Goal: Task Accomplishment & Management: Use online tool/utility

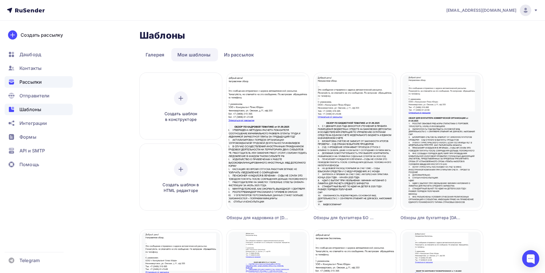
scroll to position [110, 0]
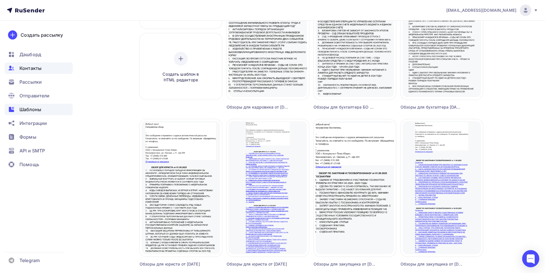
click at [40, 70] on span "Контакты" at bounding box center [30, 68] width 22 height 7
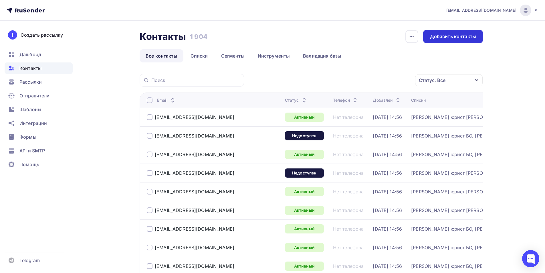
click at [451, 38] on div "Добавить контакты" at bounding box center [453, 36] width 46 height 7
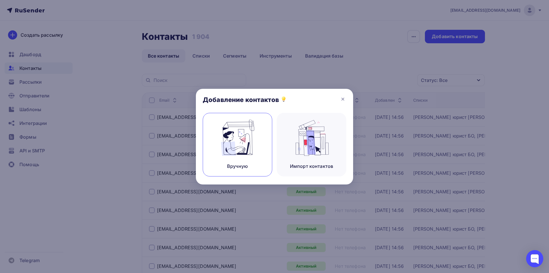
click at [247, 151] on img at bounding box center [238, 138] width 38 height 36
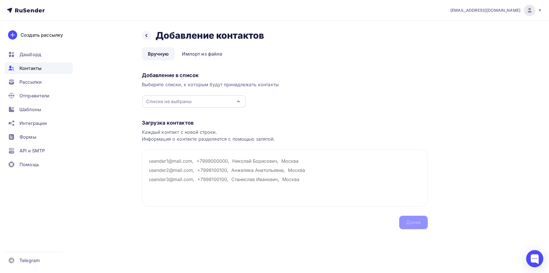
click at [238, 101] on icon "button" at bounding box center [239, 101] width 2 height 1
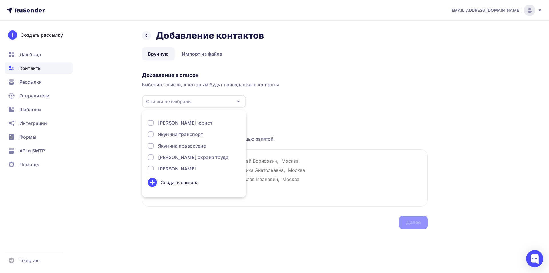
click at [277, 112] on div "Загрузка контактов Каждый контакт с новой строки. Информация о контакте разделя…" at bounding box center [285, 168] width 286 height 121
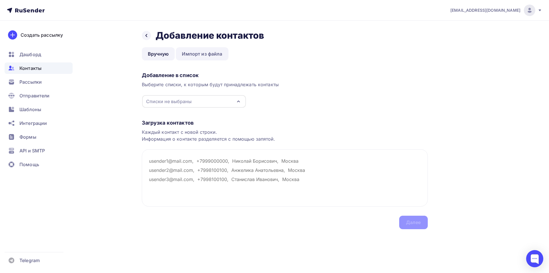
click at [215, 55] on link "Импорт из файла" at bounding box center [202, 53] width 52 height 13
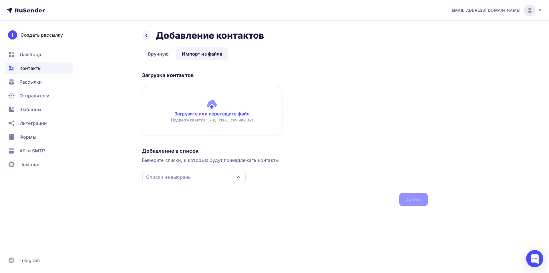
click at [212, 104] on input "file" at bounding box center [212, 111] width 141 height 50
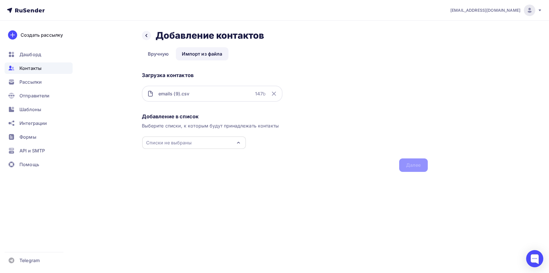
click at [238, 143] on icon "button" at bounding box center [239, 142] width 2 height 1
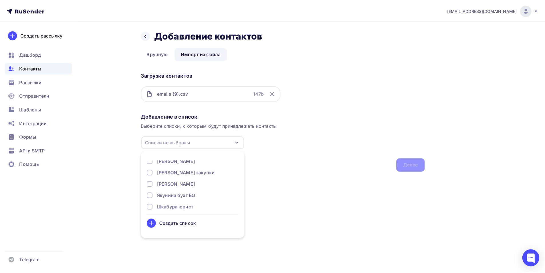
scroll to position [57, 0]
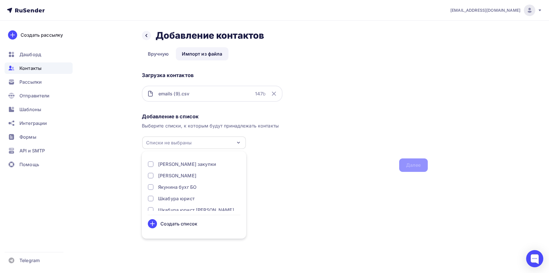
click at [150, 188] on div at bounding box center [151, 187] width 6 height 6
click at [181, 225] on div "Создать список" at bounding box center [179, 223] width 37 height 7
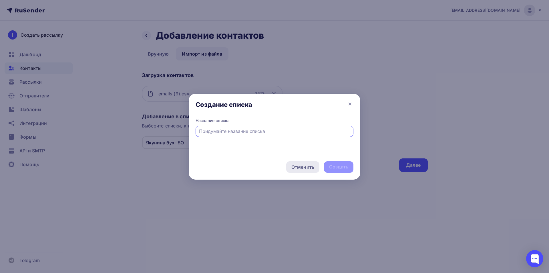
click at [304, 168] on div "Отменить" at bounding box center [303, 166] width 23 height 7
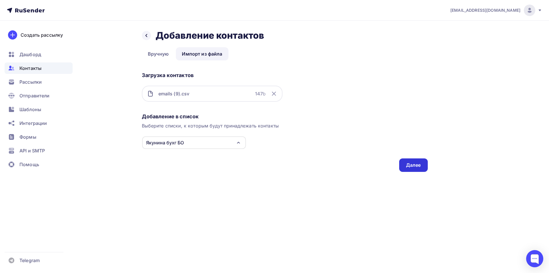
click at [412, 166] on div "Далее" at bounding box center [413, 165] width 15 height 7
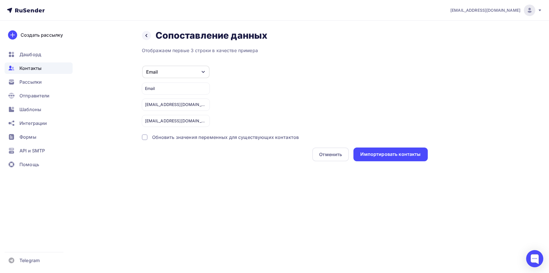
click at [144, 138] on div at bounding box center [145, 137] width 6 height 6
click at [373, 155] on div "Импортировать контакты" at bounding box center [391, 154] width 60 height 7
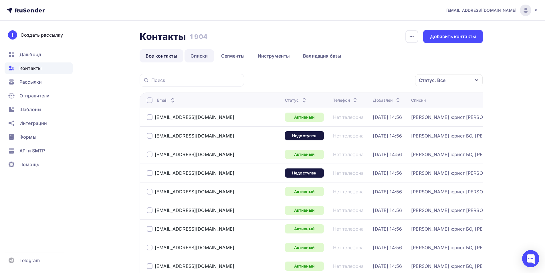
click at [201, 55] on link "Списки" at bounding box center [199, 55] width 29 height 13
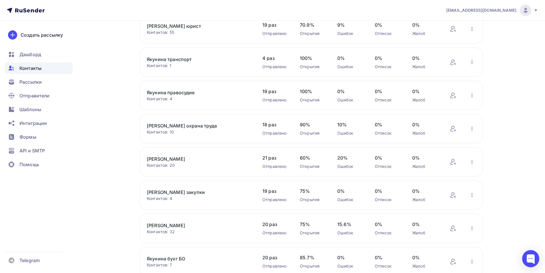
scroll to position [86, 0]
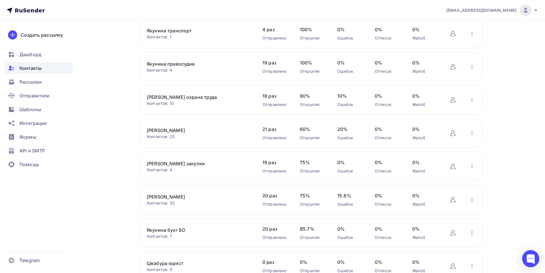
click at [34, 68] on span "Контакты" at bounding box center [30, 68] width 22 height 7
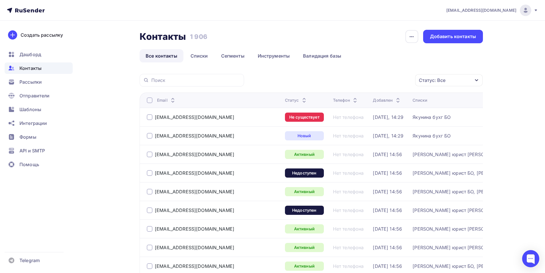
click at [479, 80] on icon "button" at bounding box center [476, 80] width 5 height 5
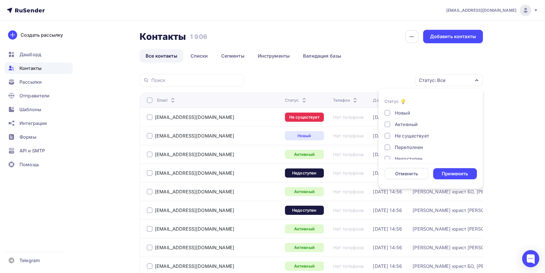
click at [389, 136] on div at bounding box center [388, 136] width 6 height 6
click at [448, 172] on div "Применить" at bounding box center [455, 173] width 26 height 7
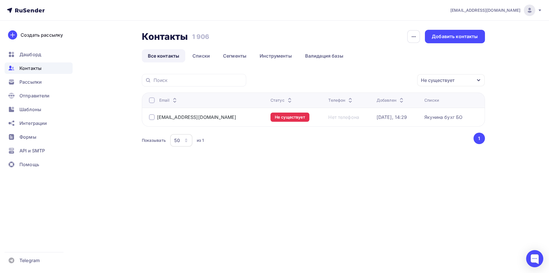
click at [151, 118] on div at bounding box center [152, 117] width 6 height 6
click at [480, 80] on icon "button" at bounding box center [479, 80] width 5 height 5
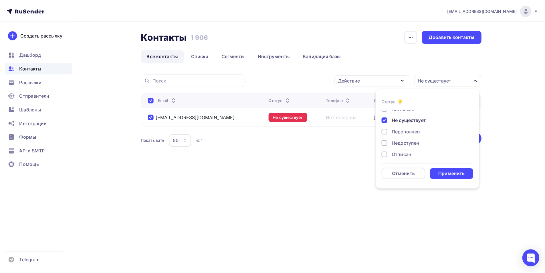
scroll to position [0, 0]
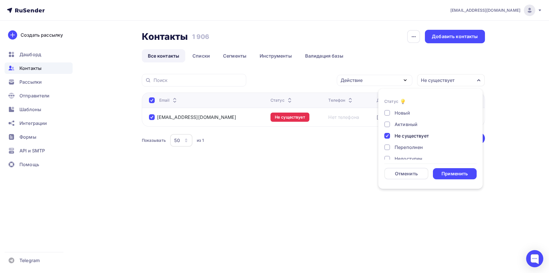
drag, startPoint x: 394, startPoint y: 207, endPoint x: 391, endPoint y: 204, distance: 3.9
click at [393, 205] on div "[EMAIL_ADDRESS][DOMAIN_NAME] Аккаунт Тарифы Выйти Создать рассылку [GEOGRAPHIC_…" at bounding box center [274, 136] width 549 height 273
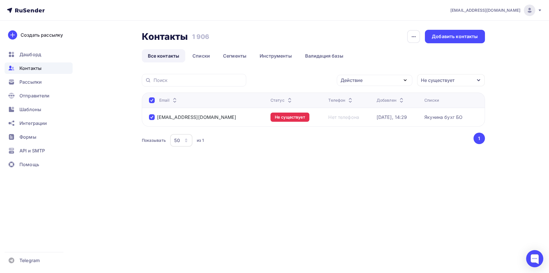
click at [407, 80] on icon "button" at bounding box center [405, 80] width 7 height 7
click at [367, 118] on div "Удалить" at bounding box center [375, 119] width 62 height 7
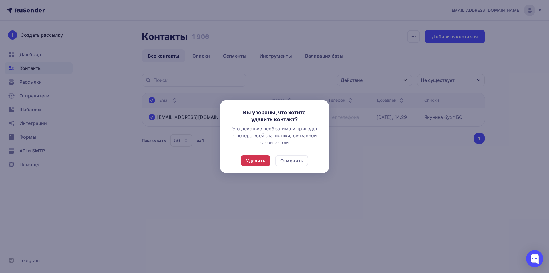
click at [257, 162] on div "Удалить" at bounding box center [255, 160] width 19 height 7
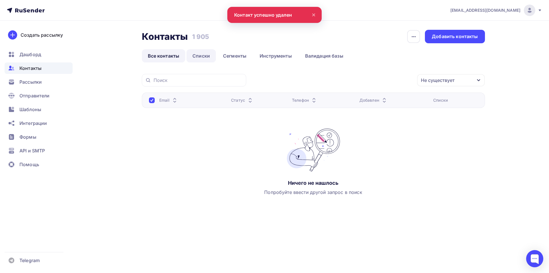
click at [202, 56] on link "Списки" at bounding box center [201, 55] width 29 height 13
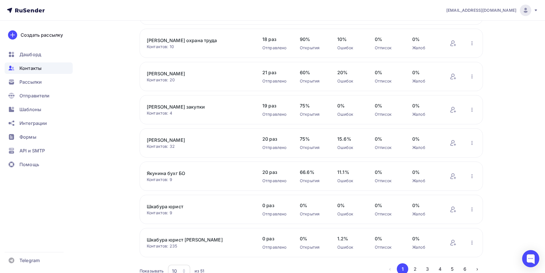
scroll to position [143, 0]
click at [175, 173] on link "Якунина бухг БО" at bounding box center [195, 172] width 97 height 7
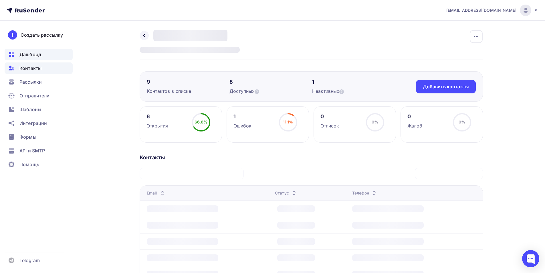
click at [34, 54] on span "Дашборд" at bounding box center [30, 54] width 22 height 7
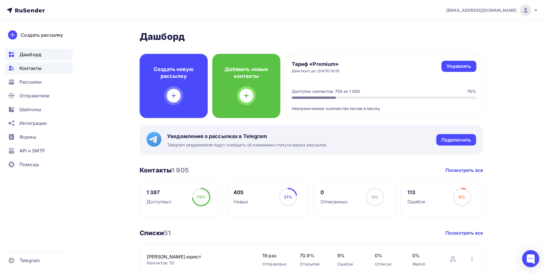
click at [31, 69] on span "Контакты" at bounding box center [30, 68] width 22 height 7
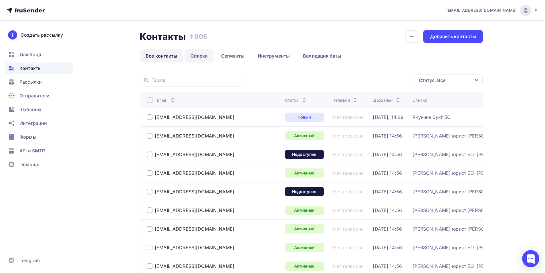
click at [202, 54] on link "Списки" at bounding box center [199, 55] width 29 height 13
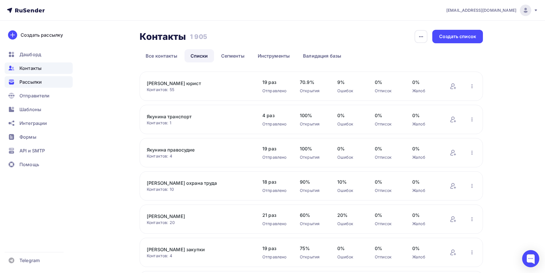
click at [34, 81] on span "Рассылки" at bounding box center [30, 81] width 22 height 7
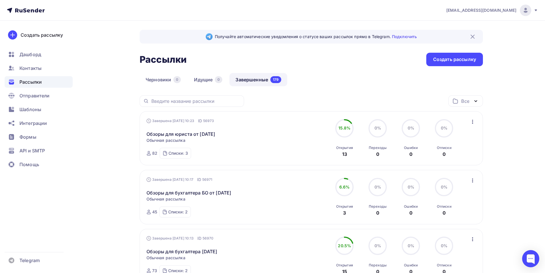
click at [472, 122] on icon "button" at bounding box center [472, 122] width 1 height 4
click at [455, 161] on div "Копировать в новую" at bounding box center [446, 159] width 59 height 7
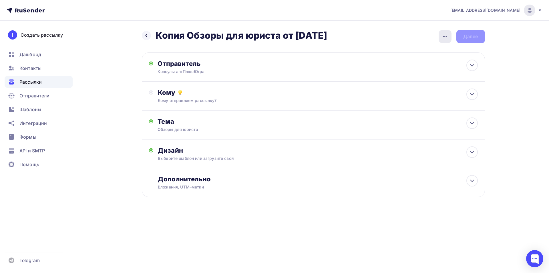
click at [445, 36] on icon "button" at bounding box center [445, 36] width 7 height 7
click at [429, 67] on div "Переименовать рассылку" at bounding box center [415, 65] width 71 height 7
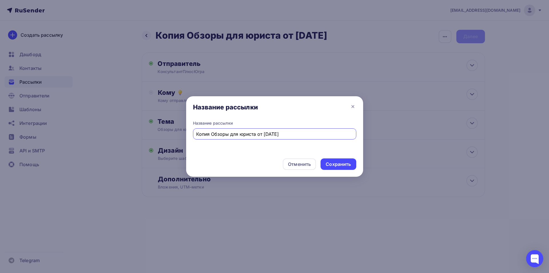
drag, startPoint x: 211, startPoint y: 134, endPoint x: 196, endPoint y: 133, distance: 15.2
click at [196, 133] on div "Копия Обзоры для юриста от [DATE]" at bounding box center [274, 133] width 163 height 11
click at [254, 134] on input "Обзоры для юриста от [DATE]" at bounding box center [274, 134] width 157 height 7
click at [258, 134] on input "Обзоры для юриста от [DATE]" at bounding box center [274, 134] width 157 height 7
type input "Обзоры для юриста от [DATE]"
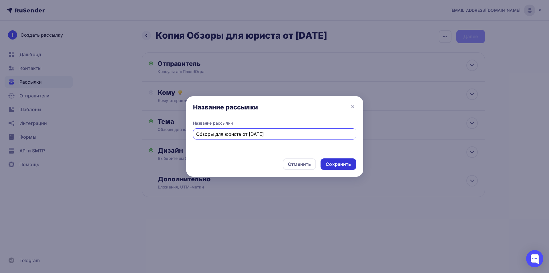
click at [332, 161] on div "Сохранить" at bounding box center [338, 164] width 25 height 7
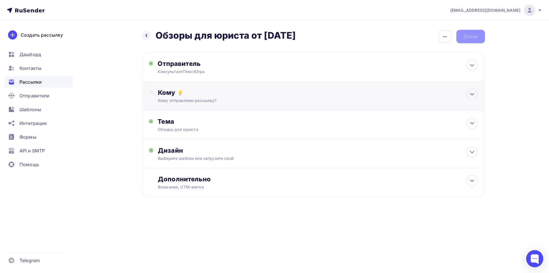
click at [170, 92] on div "Кому" at bounding box center [318, 92] width 320 height 8
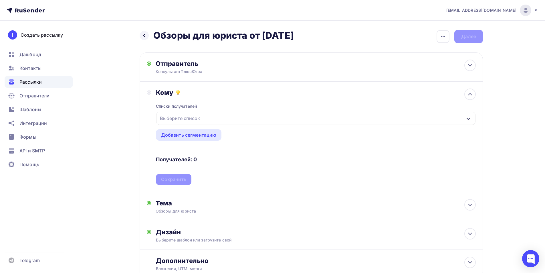
click at [469, 119] on icon "button" at bounding box center [468, 118] width 5 height 5
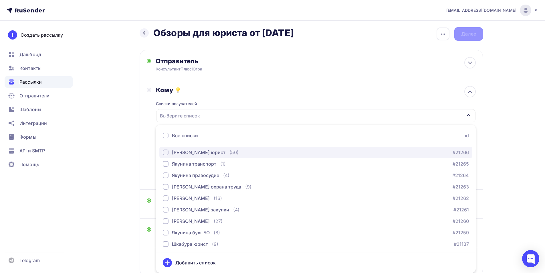
click at [166, 152] on div "button" at bounding box center [166, 152] width 6 height 6
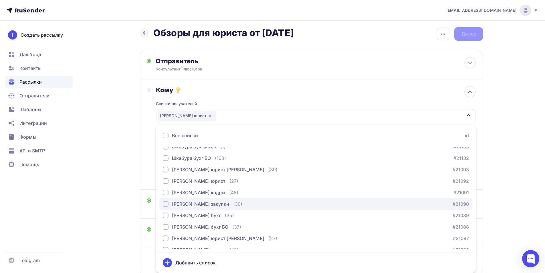
scroll to position [172, 0]
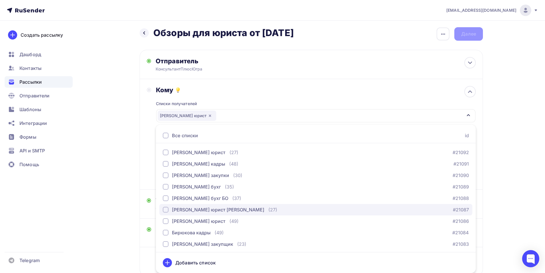
click at [166, 211] on div "button" at bounding box center [166, 210] width 6 height 6
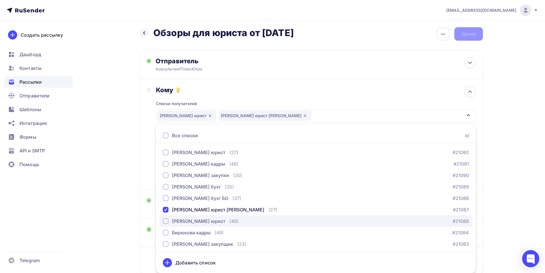
click at [167, 221] on div "button" at bounding box center [166, 221] width 6 height 6
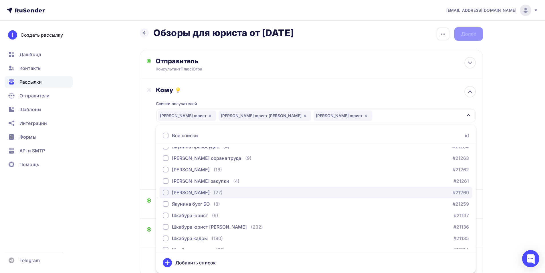
scroll to position [57, 0]
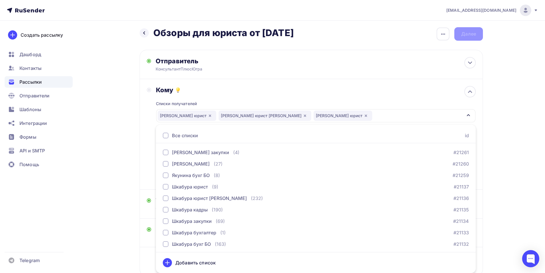
click at [148, 159] on div "Кому Списки получателей [PERSON_NAME] юрист [PERSON_NAME] юрист [PERSON_NAME] ю…" at bounding box center [311, 134] width 329 height 96
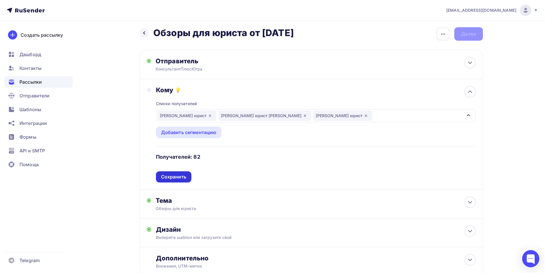
click at [184, 176] on div "Сохранить" at bounding box center [173, 176] width 25 height 7
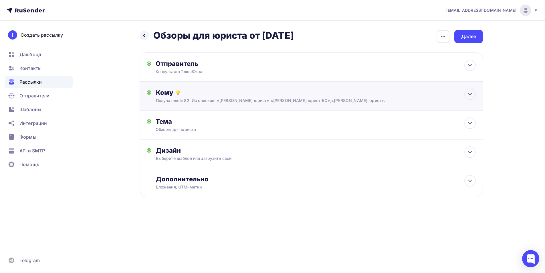
scroll to position [0, 0]
click at [178, 151] on div "Дизайн" at bounding box center [318, 150] width 320 height 8
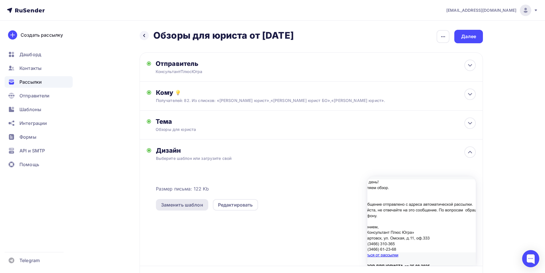
click at [197, 207] on div "Заменить шаблон" at bounding box center [182, 204] width 42 height 7
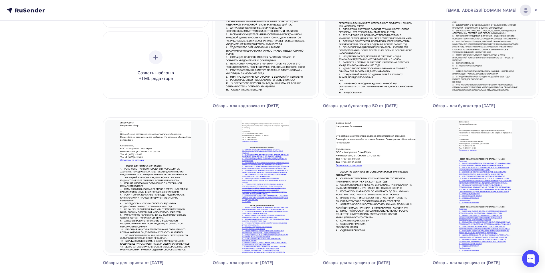
scroll to position [114, 0]
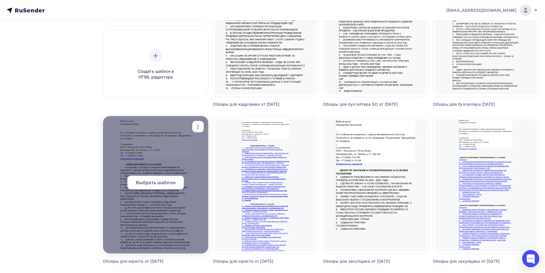
click at [160, 183] on span "Выбрать шаблон" at bounding box center [156, 182] width 40 height 7
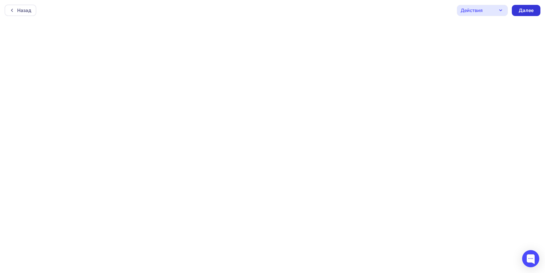
click at [528, 12] on div "Далее" at bounding box center [526, 10] width 15 height 7
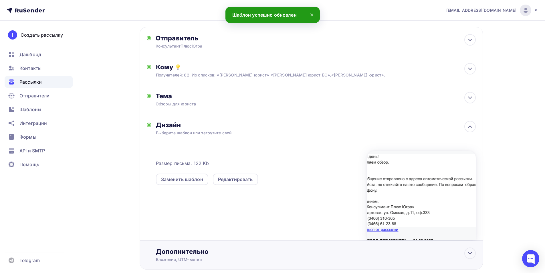
scroll to position [59, 0]
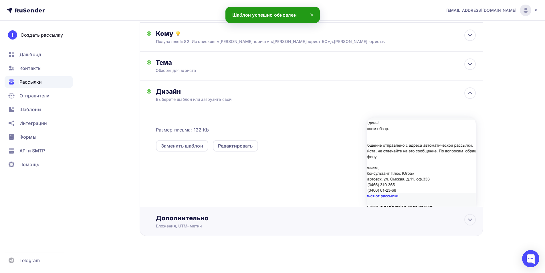
click at [200, 218] on div "Дополнительно" at bounding box center [316, 218] width 320 height 8
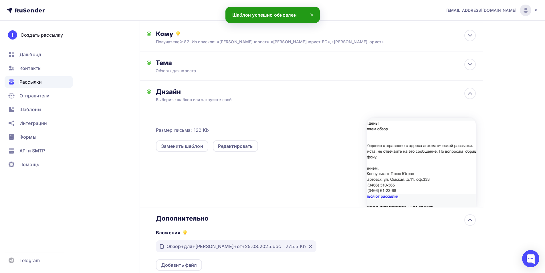
scroll to position [0, 0]
click at [309, 246] on icon at bounding box center [310, 246] width 2 height 2
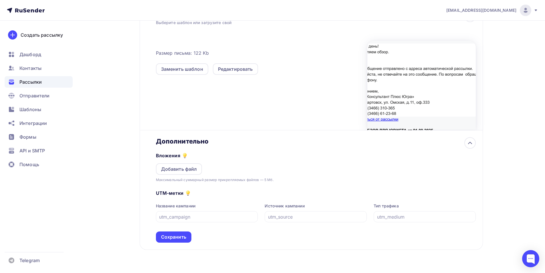
scroll to position [145, 0]
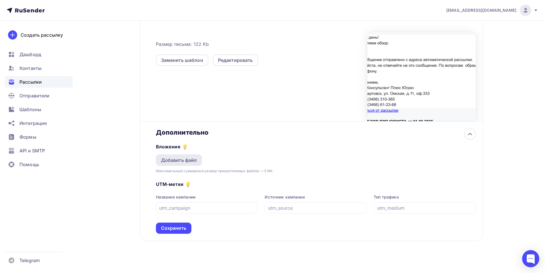
click at [183, 159] on div "Добавить файл" at bounding box center [179, 160] width 36 height 7
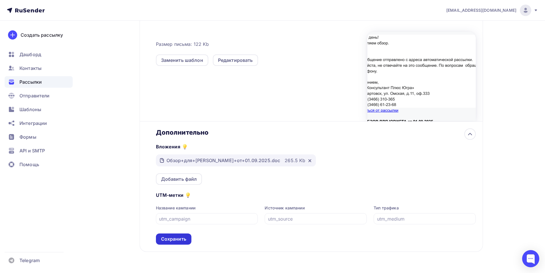
drag, startPoint x: 180, startPoint y: 239, endPoint x: 187, endPoint y: 229, distance: 12.1
click at [180, 238] on div "Сохранить" at bounding box center [173, 239] width 25 height 7
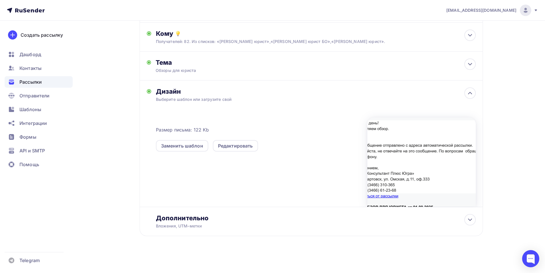
scroll to position [0, 0]
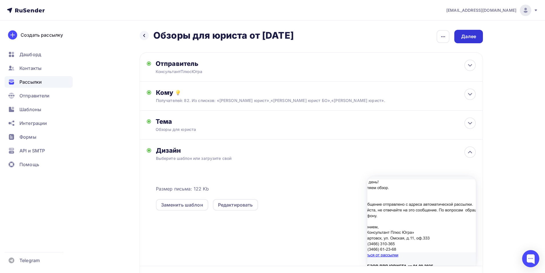
click at [465, 36] on div "Далее" at bounding box center [468, 36] width 15 height 7
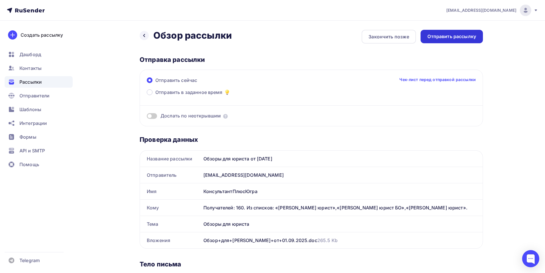
click at [454, 32] on div "Отправить рассылку" at bounding box center [452, 36] width 62 height 13
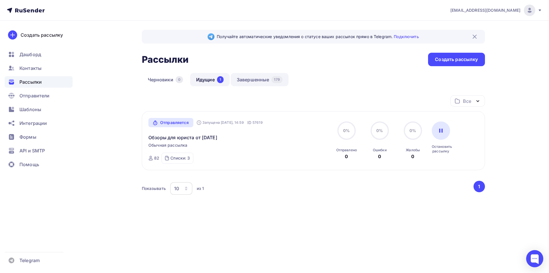
click at [258, 80] on link "Завершенные 179" at bounding box center [260, 79] width 58 height 13
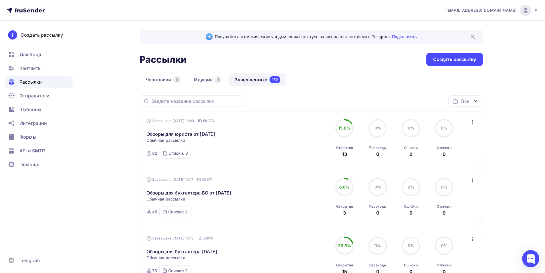
click at [474, 180] on icon "button" at bounding box center [472, 180] width 7 height 7
click at [451, 218] on div "Копировать в новую" at bounding box center [446, 218] width 59 height 7
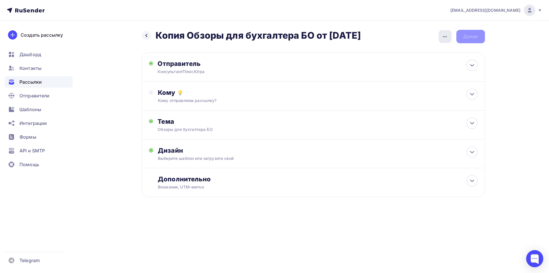
click at [445, 37] on icon "button" at bounding box center [445, 36] width 4 height 1
click at [423, 66] on div "Переименовать рассылку" at bounding box center [415, 65] width 71 height 7
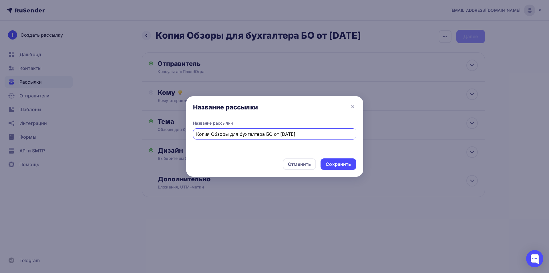
drag, startPoint x: 212, startPoint y: 134, endPoint x: 194, endPoint y: 135, distance: 18.3
click at [194, 135] on div "Копия Обзоры для бухгалтера БО от [DATE]" at bounding box center [274, 133] width 163 height 11
click at [270, 135] on input "Обзоры для бухгалтера БО от [DATE]" at bounding box center [274, 134] width 157 height 7
click at [276, 134] on input "Обзоры для бухгалтера БО от [DATE]" at bounding box center [274, 134] width 157 height 7
type input "Обзоры для бухгалтера БО от [DATE]"
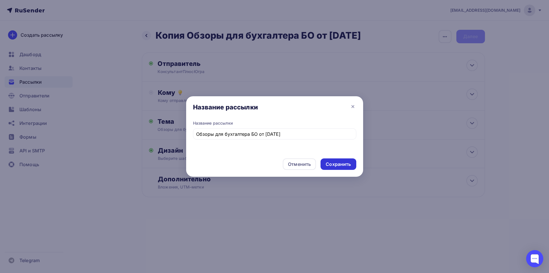
click at [342, 166] on div "Сохранить" at bounding box center [338, 164] width 25 height 7
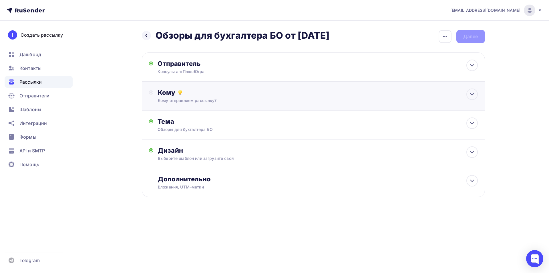
click at [166, 96] on div "Кому" at bounding box center [318, 92] width 320 height 8
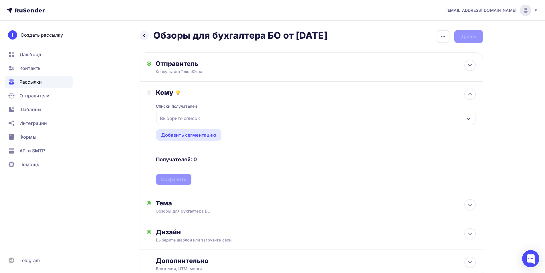
click at [467, 117] on icon "button" at bounding box center [468, 118] width 5 height 5
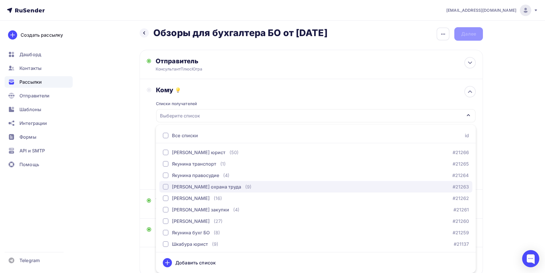
scroll to position [29, 0]
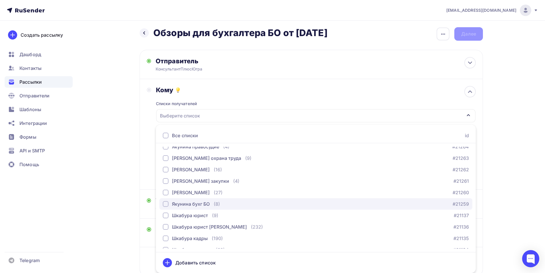
click at [166, 205] on div "button" at bounding box center [166, 204] width 6 height 6
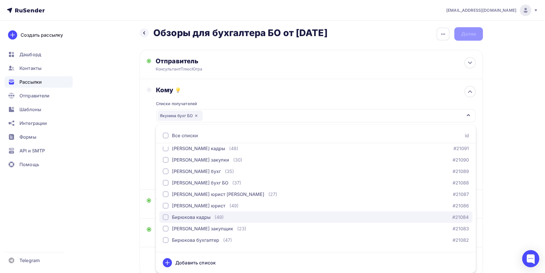
scroll to position [200, 0]
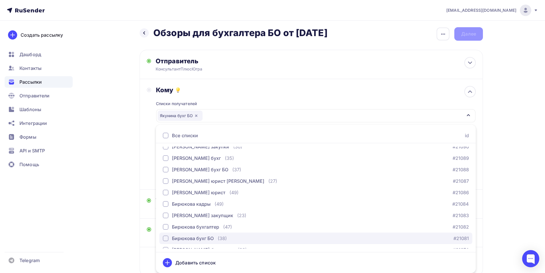
click at [167, 238] on div "button" at bounding box center [166, 238] width 6 height 6
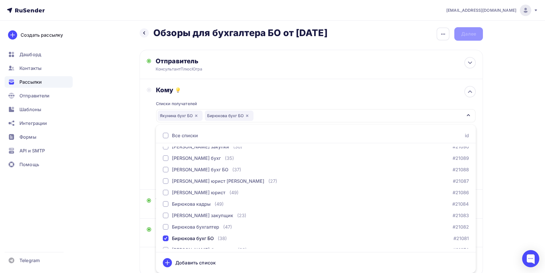
click at [148, 173] on div "Кому Списки получателей [PERSON_NAME] бухг [PERSON_NAME] бухг БО Все списки id …" at bounding box center [311, 134] width 329 height 96
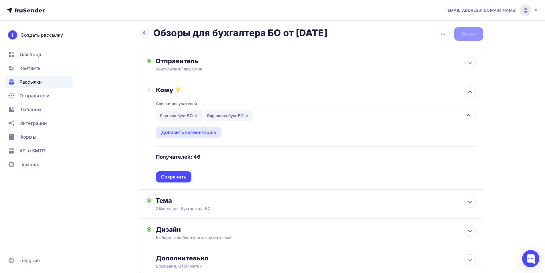
click at [171, 175] on div "Сохранить" at bounding box center [173, 176] width 25 height 7
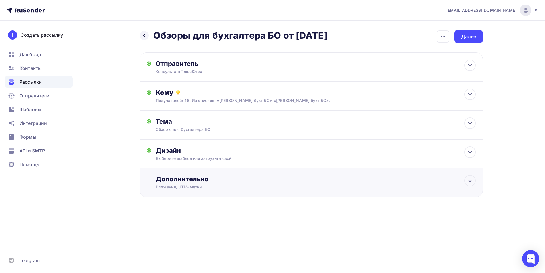
scroll to position [0, 0]
click at [175, 150] on div "Дизайн" at bounding box center [318, 150] width 320 height 8
click at [197, 203] on div "Заменить шаблон" at bounding box center [182, 204] width 42 height 7
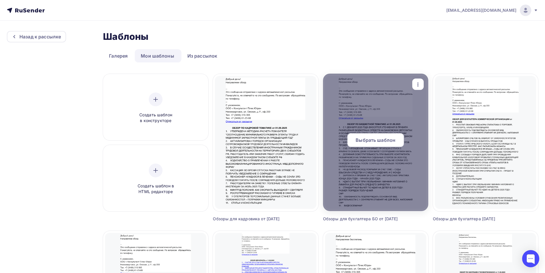
click at [369, 141] on span "Выбрать шаблон" at bounding box center [376, 140] width 40 height 7
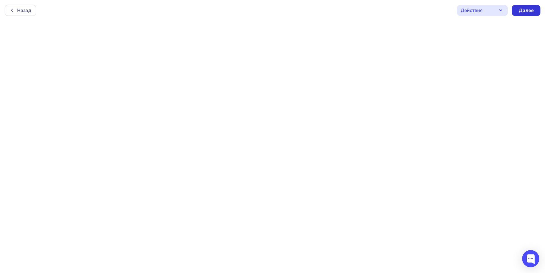
click at [533, 9] on div "Далее" at bounding box center [526, 10] width 15 height 7
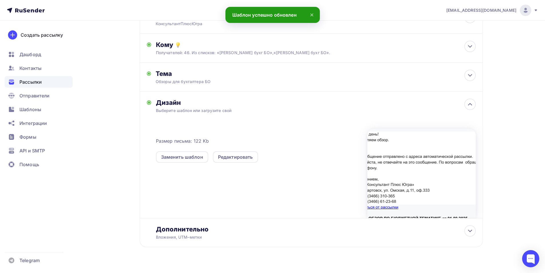
scroll to position [59, 0]
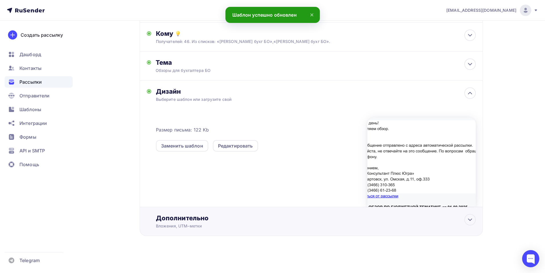
click at [182, 220] on div "Дополнительно" at bounding box center [316, 218] width 320 height 8
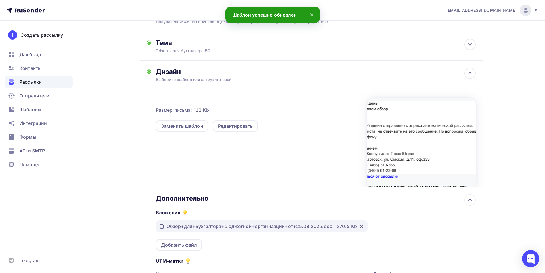
scroll to position [116, 0]
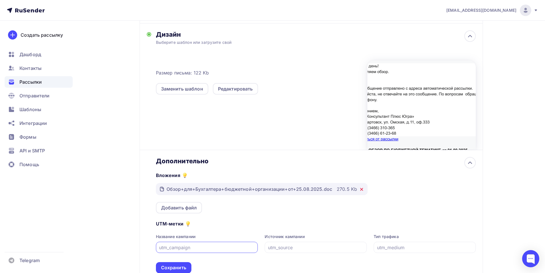
click at [361, 189] on icon at bounding box center [362, 189] width 2 height 2
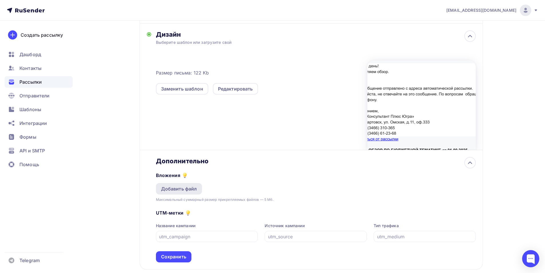
click at [194, 190] on div "Добавить файл" at bounding box center [179, 188] width 36 height 7
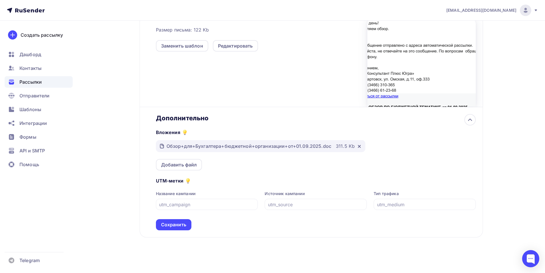
scroll to position [160, 0]
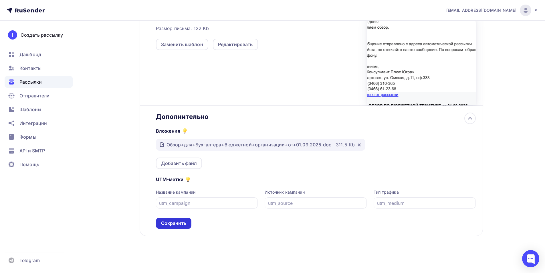
click at [177, 224] on div "Сохранить" at bounding box center [173, 223] width 25 height 7
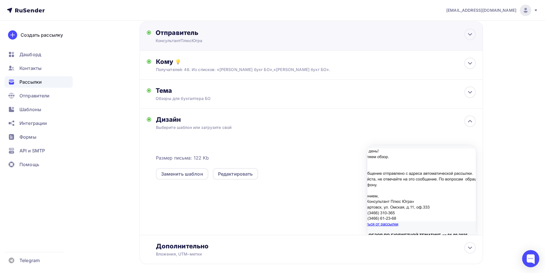
scroll to position [0, 0]
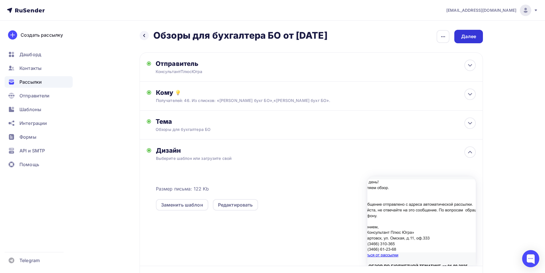
click at [471, 35] on div "Далее" at bounding box center [468, 36] width 15 height 7
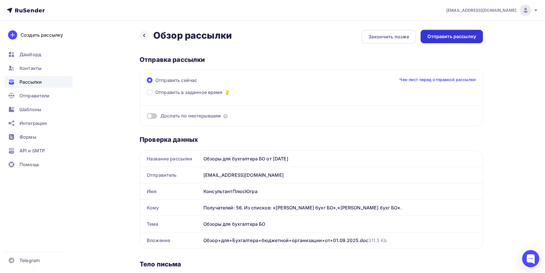
click at [436, 34] on div "Отправить рассылку" at bounding box center [452, 36] width 49 height 7
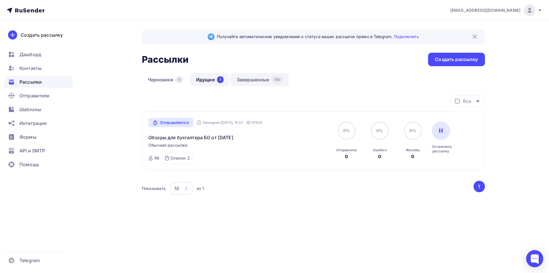
click at [261, 79] on link "Завершенные 180" at bounding box center [260, 79] width 58 height 13
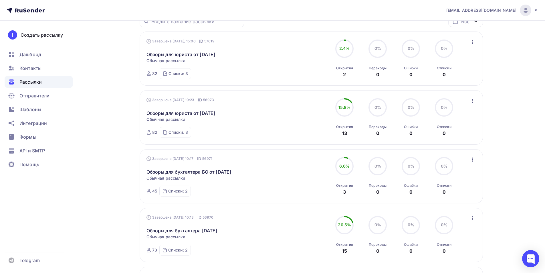
scroll to position [114, 0]
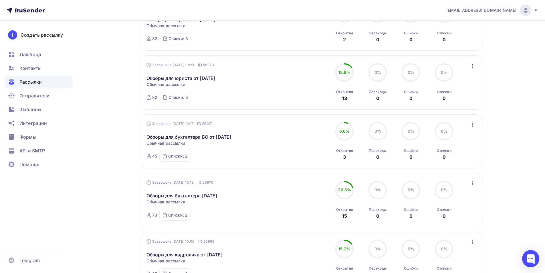
click at [473, 183] on icon "button" at bounding box center [472, 183] width 7 height 7
click at [446, 221] on div "Копировать в новую" at bounding box center [446, 221] width 59 height 7
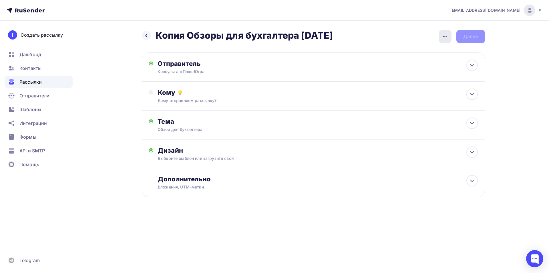
click at [445, 36] on icon "button" at bounding box center [445, 36] width 7 height 7
click at [420, 69] on div "Переименовать рассылку" at bounding box center [415, 65] width 71 height 7
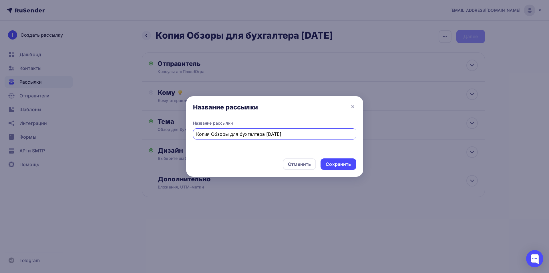
drag, startPoint x: 212, startPoint y: 134, endPoint x: 193, endPoint y: 133, distance: 18.7
click at [193, 133] on div "Копия Обзоры для бухгалтера [DATE]" at bounding box center [274, 133] width 163 height 11
click at [256, 134] on input "Обзоры для бухгалтера [DATE]" at bounding box center [274, 134] width 157 height 7
click at [262, 133] on input "Обзоры для бухгалтера [DATE]" at bounding box center [274, 134] width 157 height 7
type input "Обзоры для бухгалтера [DATE]"
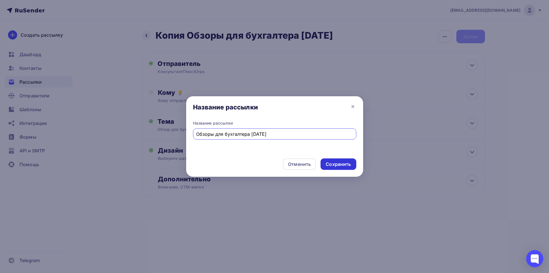
click at [337, 164] on div "Сохранить" at bounding box center [338, 164] width 25 height 7
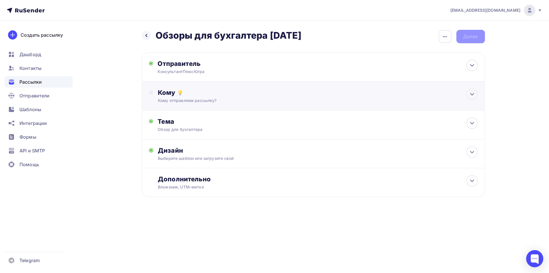
click at [173, 94] on div "Кому" at bounding box center [318, 92] width 320 height 8
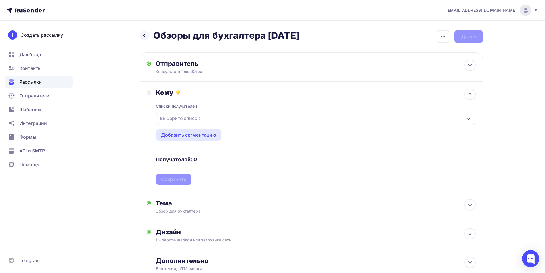
click at [468, 117] on icon "button" at bounding box center [468, 118] width 5 height 5
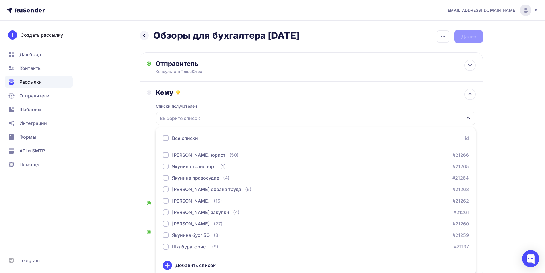
scroll to position [3, 0]
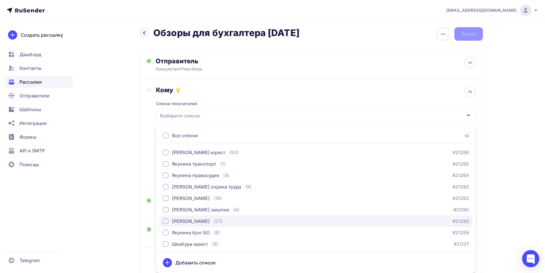
click at [167, 222] on div "button" at bounding box center [166, 221] width 6 height 6
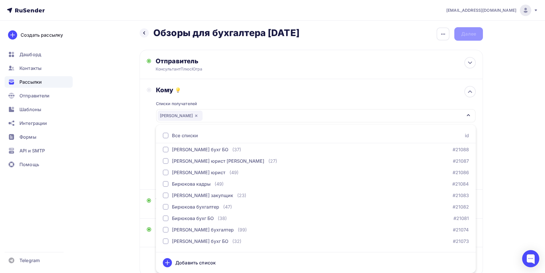
scroll to position [229, 0]
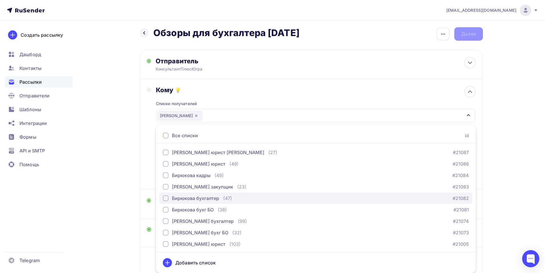
click at [165, 200] on div "button" at bounding box center [166, 198] width 6 height 6
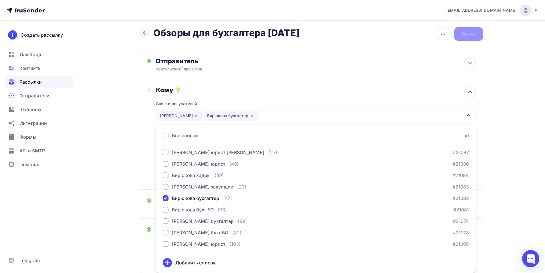
click at [148, 175] on div "Кому Списки получателей [PERSON_NAME] бухг [PERSON_NAME] бухгалтер Все списки i…" at bounding box center [311, 134] width 329 height 96
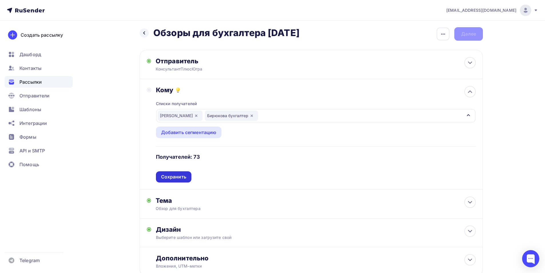
click at [182, 176] on div "Сохранить" at bounding box center [173, 176] width 25 height 7
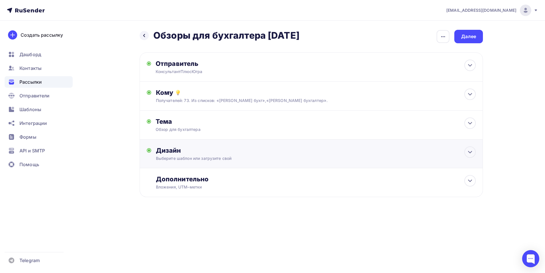
scroll to position [0, 0]
click at [180, 152] on div "Дизайн" at bounding box center [318, 150] width 320 height 8
click at [191, 204] on div "Заменить шаблон" at bounding box center [182, 204] width 42 height 7
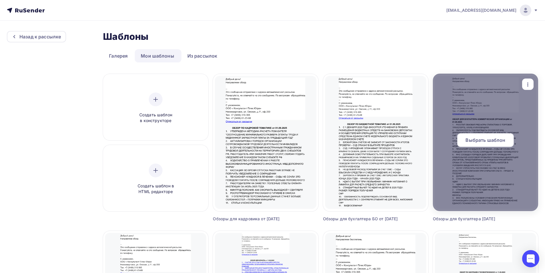
click at [492, 137] on span "Выбрать шаблон" at bounding box center [486, 140] width 40 height 7
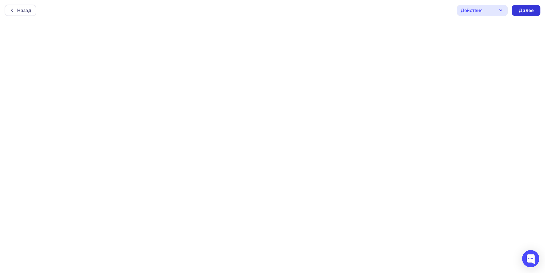
click at [525, 12] on div "Далее" at bounding box center [526, 10] width 15 height 7
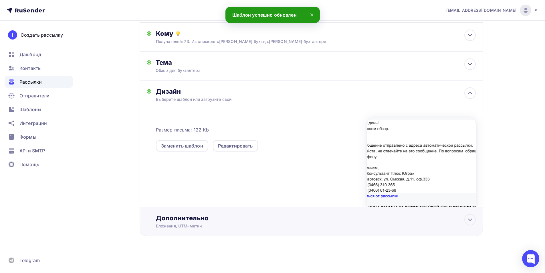
click at [189, 218] on div "Дополнительно" at bounding box center [316, 218] width 320 height 8
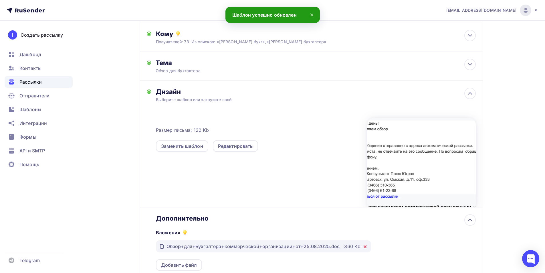
click at [363, 245] on icon at bounding box center [365, 246] width 5 height 5
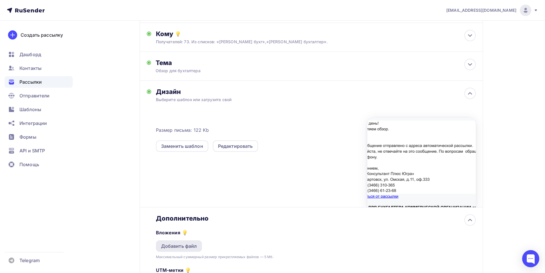
click at [190, 245] on div "Добавить файл" at bounding box center [179, 245] width 36 height 7
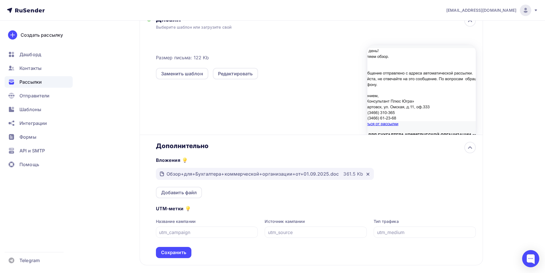
scroll to position [145, 0]
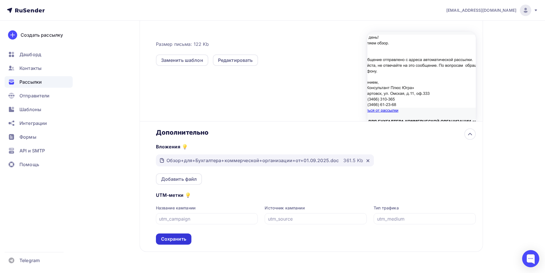
click at [185, 236] on div "Сохранить" at bounding box center [173, 239] width 25 height 7
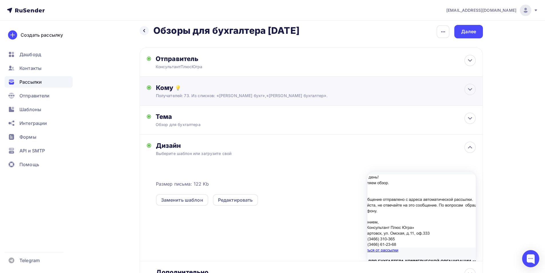
scroll to position [0, 0]
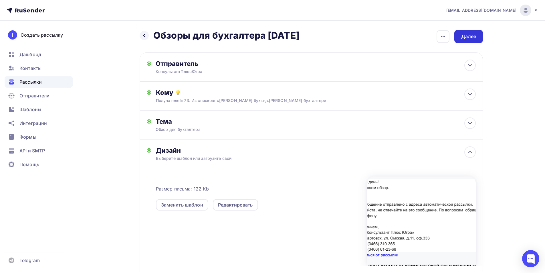
click at [466, 37] on div "Далее" at bounding box center [468, 36] width 15 height 7
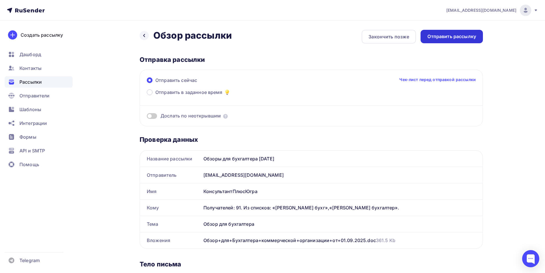
click at [462, 39] on div "Отправить рассылку" at bounding box center [452, 36] width 49 height 7
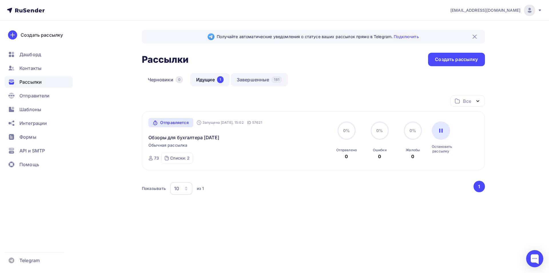
click at [255, 80] on link "Завершенные 181" at bounding box center [259, 79] width 57 height 13
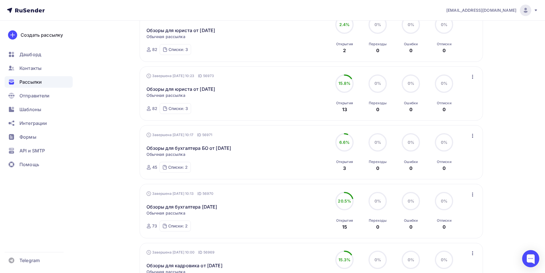
scroll to position [286, 0]
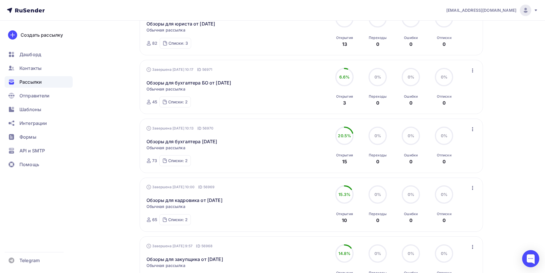
click at [473, 188] on icon "button" at bounding box center [472, 187] width 7 height 7
click at [454, 224] on div "Копировать в новую" at bounding box center [446, 225] width 59 height 7
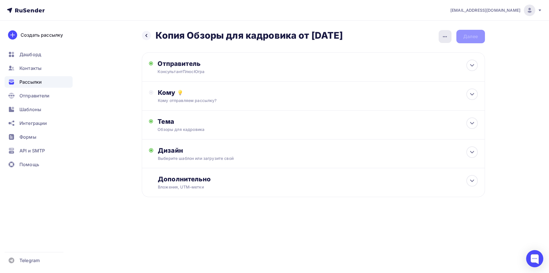
click at [447, 37] on icon "button" at bounding box center [445, 36] width 7 height 7
click at [426, 66] on div "Переименовать рассылку" at bounding box center [415, 65] width 71 height 7
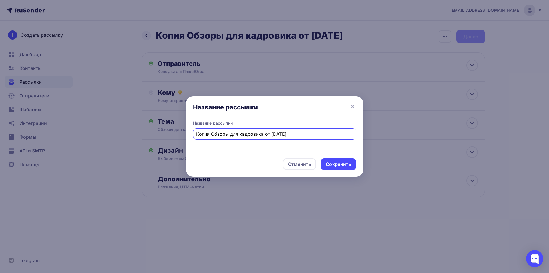
drag, startPoint x: 211, startPoint y: 133, endPoint x: 189, endPoint y: 133, distance: 22.6
click at [191, 133] on div "Название рассылки Копия Обзоры для кадровика от [DATE]" at bounding box center [274, 136] width 177 height 33
click at [260, 132] on input "Обзоры для кадровика от [DATE]" at bounding box center [274, 134] width 157 height 7
click at [267, 134] on input "Обзоры для кадровика от [DATE]" at bounding box center [274, 134] width 157 height 7
type input "Обзоры для кадровика от [DATE]"
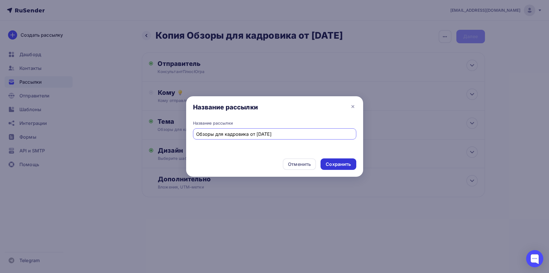
click at [338, 165] on div "Сохранить" at bounding box center [338, 164] width 25 height 7
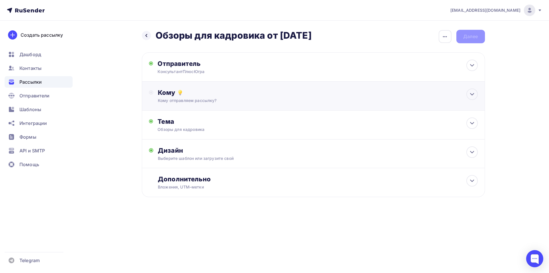
click at [165, 93] on div "Кому" at bounding box center [318, 92] width 320 height 8
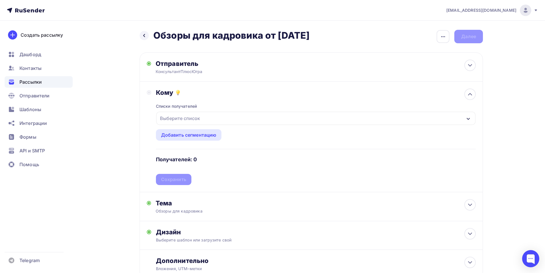
click at [468, 119] on icon "button" at bounding box center [468, 119] width 3 height 2
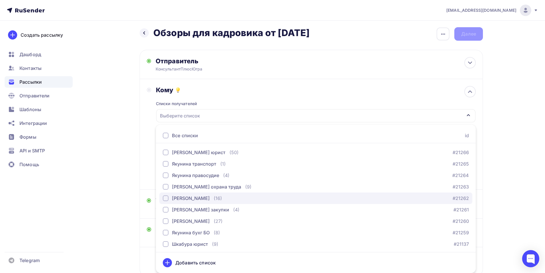
click at [165, 197] on div "button" at bounding box center [166, 198] width 6 height 6
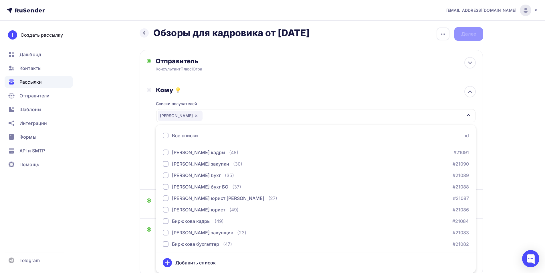
scroll to position [200, 0]
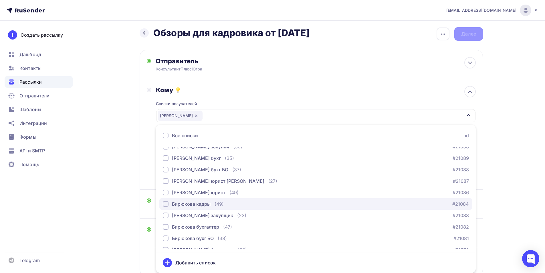
drag, startPoint x: 167, startPoint y: 204, endPoint x: 167, endPoint y: 199, distance: 4.6
click at [167, 203] on div "button" at bounding box center [166, 204] width 6 height 6
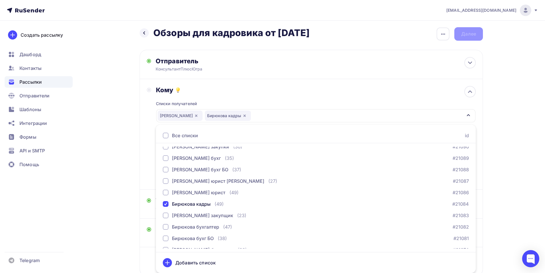
click at [148, 179] on div "Кому Списки получателей [PERSON_NAME] кадры [PERSON_NAME] кадры Все списки id […" at bounding box center [311, 134] width 329 height 96
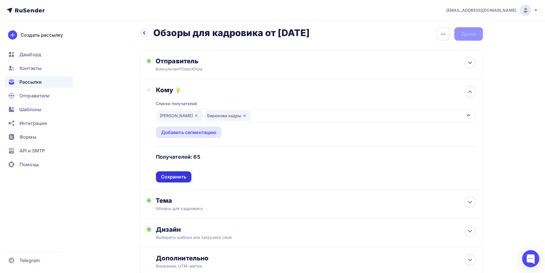
click at [167, 178] on div "Сохранить" at bounding box center [173, 176] width 25 height 7
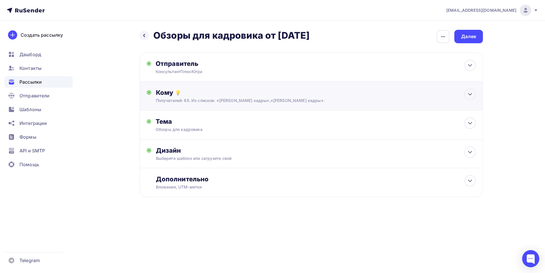
scroll to position [0, 0]
click at [179, 151] on div "Дизайн" at bounding box center [318, 150] width 320 height 8
click at [183, 204] on div "Заменить шаблон" at bounding box center [182, 204] width 42 height 7
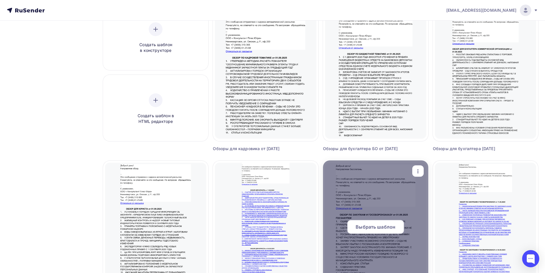
scroll to position [86, 0]
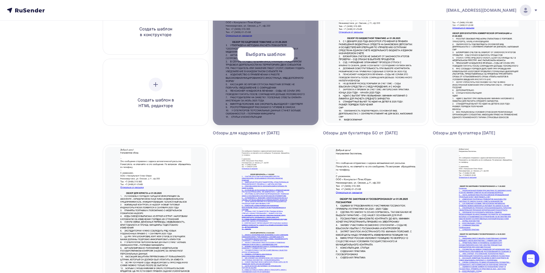
click at [270, 52] on span "Выбрать шаблон" at bounding box center [266, 54] width 40 height 7
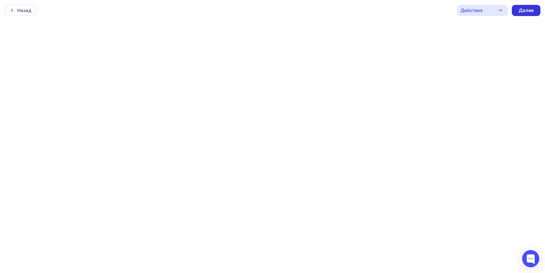
click at [518, 11] on div "Далее" at bounding box center [526, 10] width 29 height 11
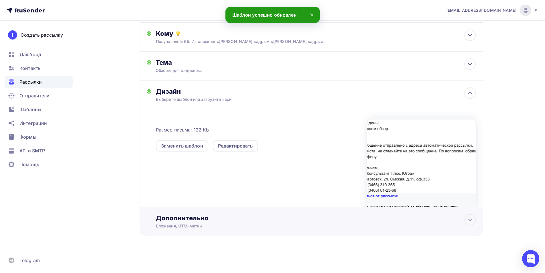
click at [197, 218] on div "Дополнительно" at bounding box center [316, 218] width 320 height 8
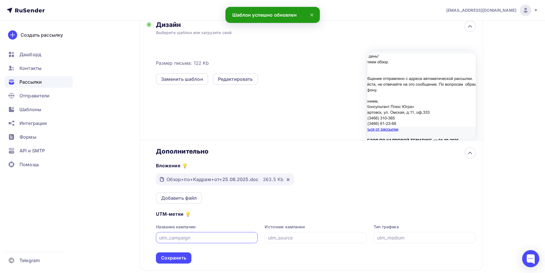
scroll to position [145, 0]
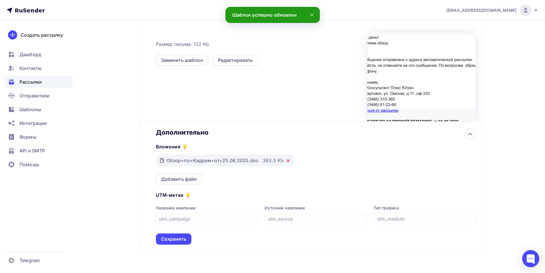
click at [286, 159] on icon at bounding box center [288, 160] width 5 height 5
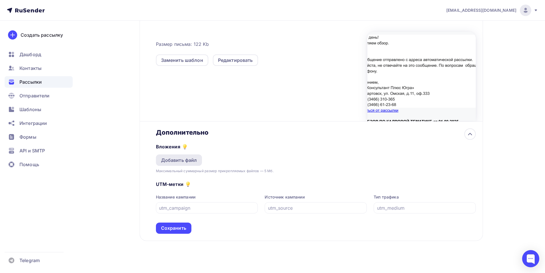
click at [173, 160] on div "Добавить файл" at bounding box center [179, 160] width 36 height 7
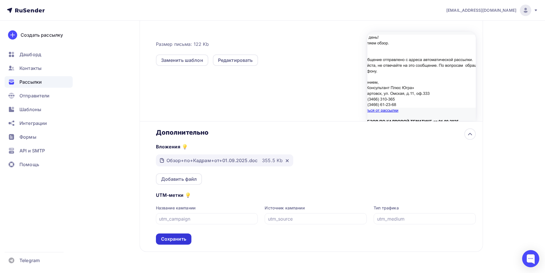
click at [179, 238] on div "Сохранить" at bounding box center [173, 239] width 25 height 7
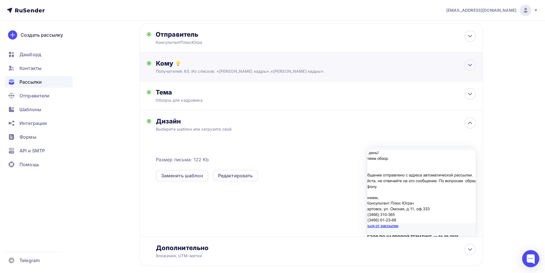
scroll to position [0, 0]
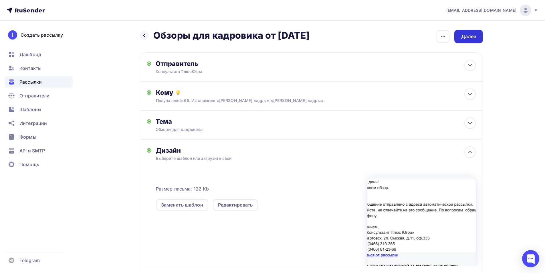
click at [465, 39] on div "Далее" at bounding box center [468, 36] width 15 height 7
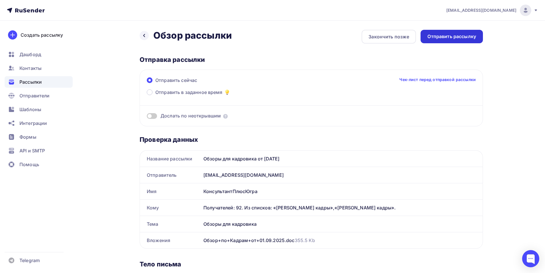
click at [444, 34] on div "Отправить рассылку" at bounding box center [452, 36] width 49 height 7
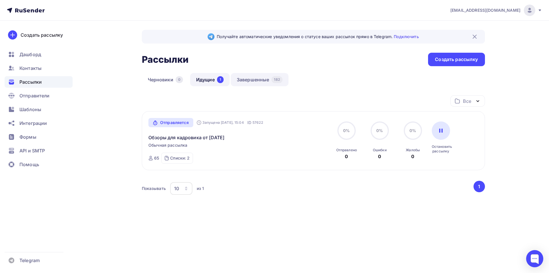
click at [254, 78] on link "Завершенные 182" at bounding box center [260, 79] width 58 height 13
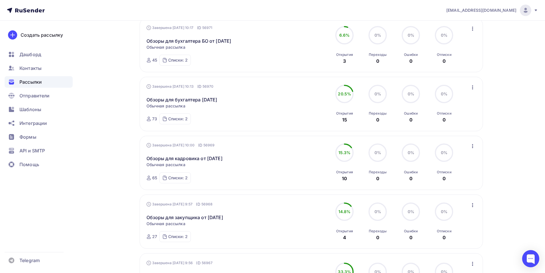
scroll to position [372, 0]
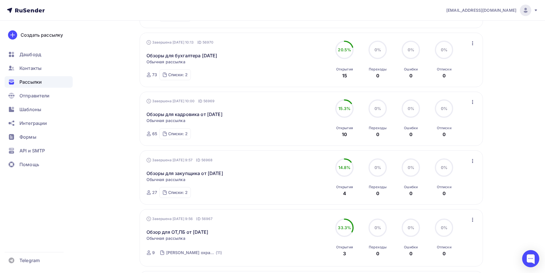
click at [474, 158] on icon "button" at bounding box center [472, 160] width 7 height 7
click at [468, 197] on div "Копировать в новую" at bounding box center [446, 198] width 59 height 7
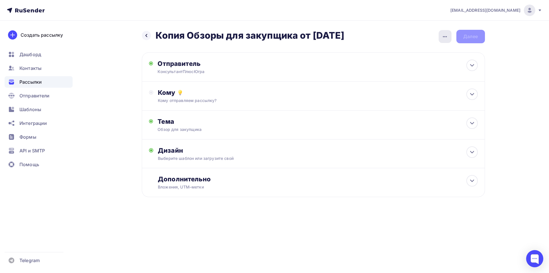
click at [449, 37] on icon "button" at bounding box center [445, 36] width 7 height 7
click at [430, 67] on div "Переименовать рассылку" at bounding box center [415, 65] width 71 height 7
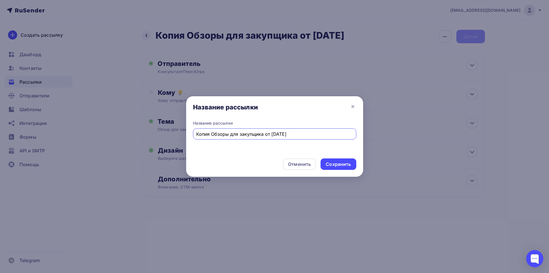
drag, startPoint x: 211, startPoint y: 133, endPoint x: 197, endPoint y: 131, distance: 14.7
click at [197, 131] on input "Копия Обзоры для закупщика от [DATE]" at bounding box center [274, 134] width 157 height 7
click at [261, 134] on input "Обзоры для закупщика от [DATE]" at bounding box center [274, 134] width 157 height 7
click at [266, 132] on input "Обзоры для закупщика от [DATE]" at bounding box center [274, 134] width 157 height 7
type input "Обзоры для закупщика от [DATE]"
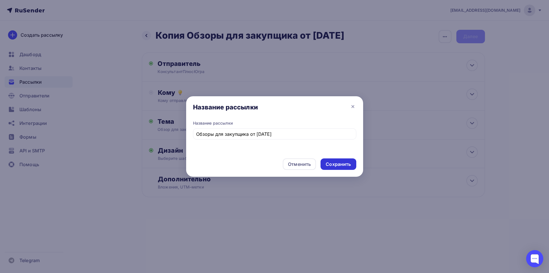
click at [332, 163] on div "Сохранить" at bounding box center [338, 164] width 25 height 7
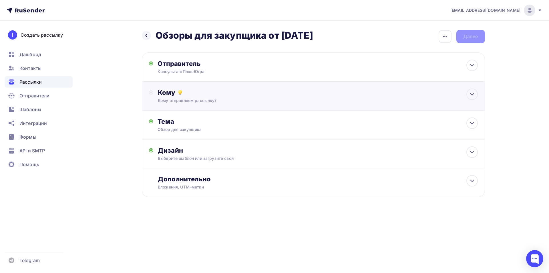
click at [165, 95] on div "Кому" at bounding box center [318, 92] width 320 height 8
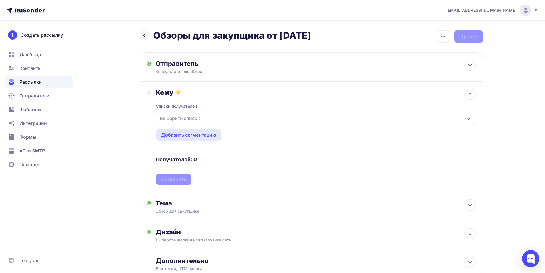
click at [470, 119] on icon "button" at bounding box center [468, 118] width 5 height 5
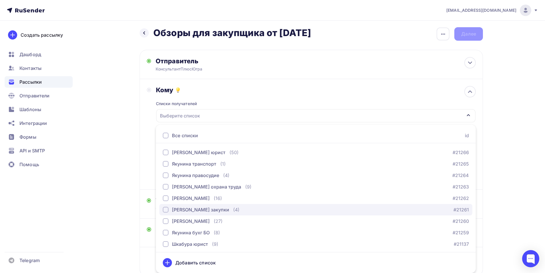
click at [167, 210] on div "button" at bounding box center [166, 210] width 6 height 6
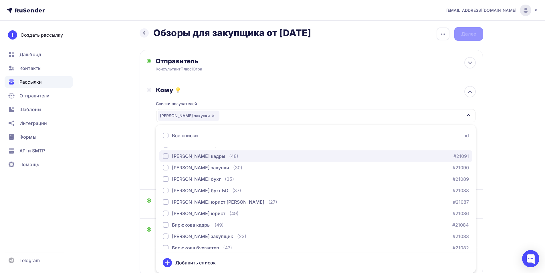
scroll to position [200, 0]
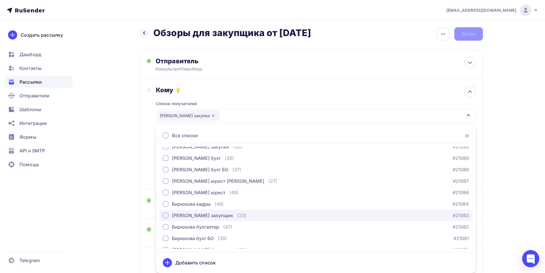
click at [168, 217] on div "button" at bounding box center [166, 215] width 6 height 6
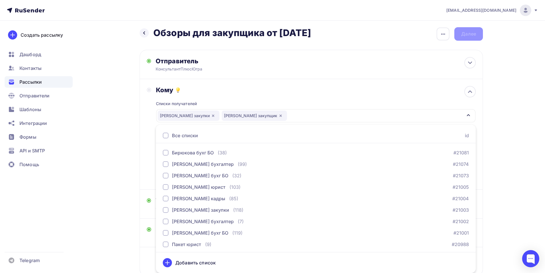
scroll to position [286, 0]
click at [145, 161] on div "Кому Списки получателей [PERSON_NAME] закупки [PERSON_NAME] закупщик Все списки…" at bounding box center [311, 134] width 343 height 110
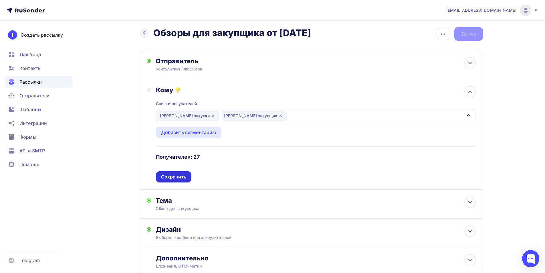
click at [176, 175] on div "Сохранить" at bounding box center [173, 176] width 25 height 7
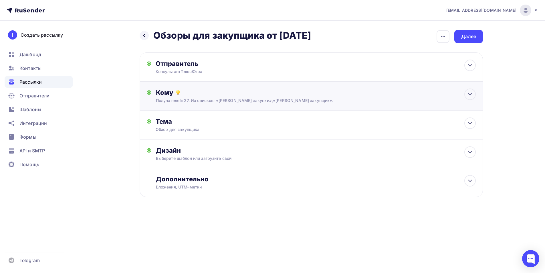
scroll to position [0, 0]
click at [176, 151] on div "Дизайн" at bounding box center [318, 150] width 320 height 8
click at [198, 204] on div "Заменить шаблон" at bounding box center [182, 204] width 42 height 7
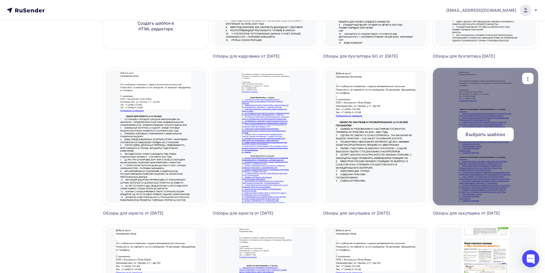
scroll to position [172, 0]
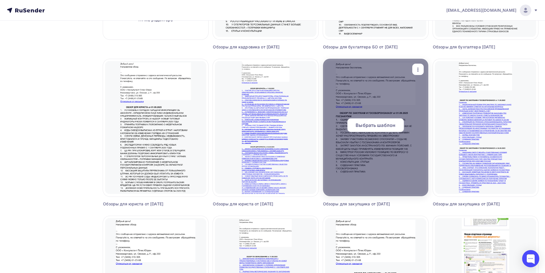
click at [371, 119] on div "Выбрать шаблон" at bounding box center [375, 125] width 57 height 14
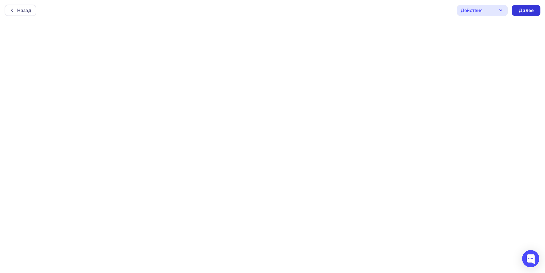
click at [527, 12] on div "Далее" at bounding box center [526, 10] width 15 height 7
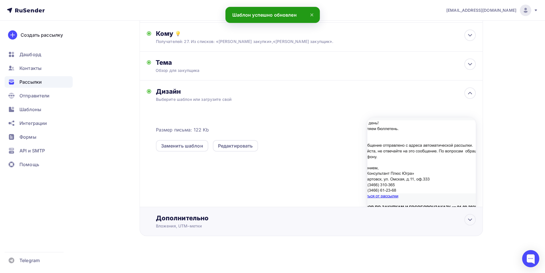
click at [205, 217] on div "Дополнительно" at bounding box center [316, 218] width 320 height 8
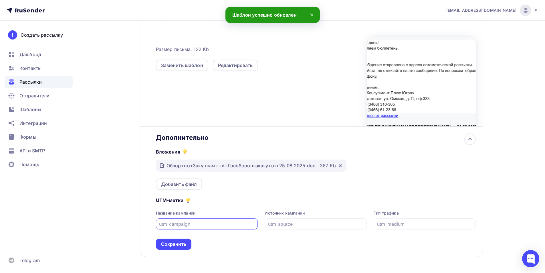
scroll to position [145, 0]
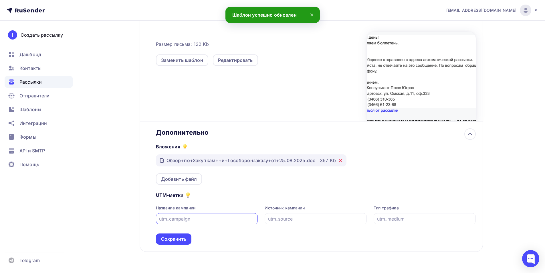
click at [339, 161] on icon at bounding box center [340, 160] width 5 height 5
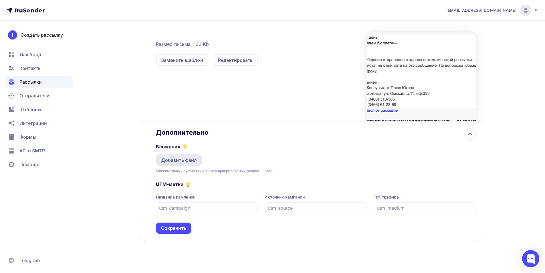
click at [185, 161] on div "Добавить файл" at bounding box center [179, 160] width 36 height 7
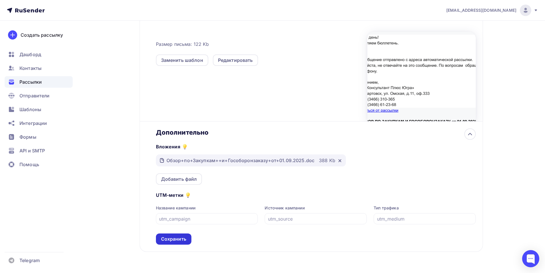
click at [183, 240] on div "Сохранить" at bounding box center [173, 239] width 25 height 7
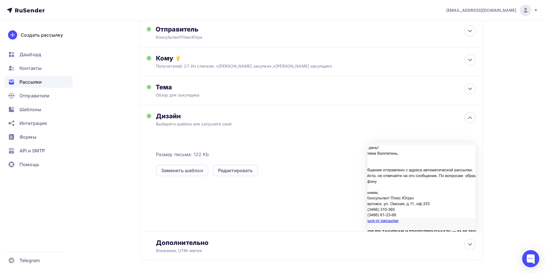
scroll to position [0, 0]
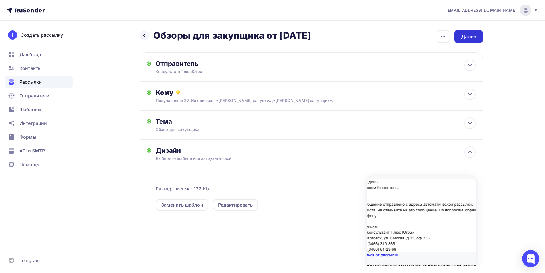
click at [468, 38] on div "Далее" at bounding box center [468, 36] width 15 height 7
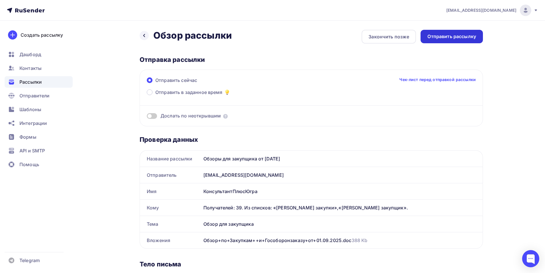
click at [439, 36] on div "Отправить рассылку" at bounding box center [452, 36] width 49 height 7
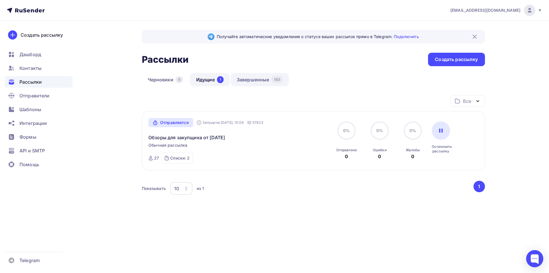
click at [260, 79] on link "Завершенные 183" at bounding box center [260, 79] width 58 height 13
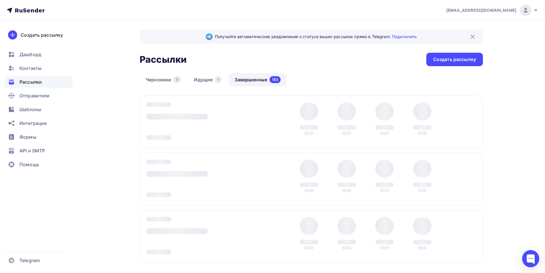
scroll to position [15, 0]
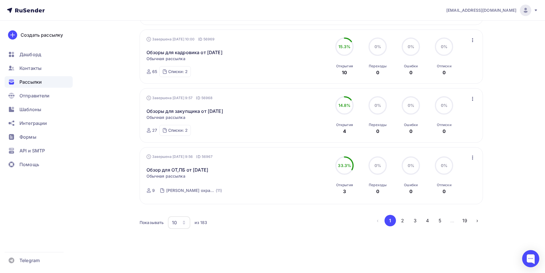
scroll to position [493, 0]
click at [470, 157] on icon "button" at bounding box center [472, 157] width 7 height 7
click at [456, 196] on div "Копировать в новую" at bounding box center [446, 194] width 59 height 7
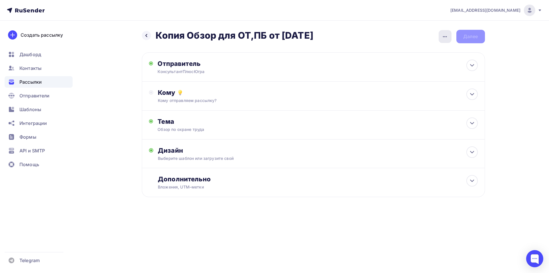
click at [443, 33] on icon "button" at bounding box center [445, 36] width 7 height 7
click at [426, 66] on div "Переименовать рассылку" at bounding box center [415, 65] width 71 height 7
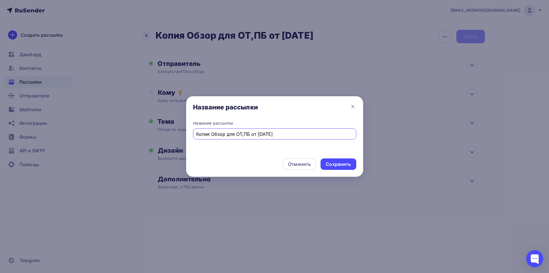
drag, startPoint x: 212, startPoint y: 135, endPoint x: 193, endPoint y: 137, distance: 18.7
click at [193, 137] on div "Копия Обзор для ОТ,ПБ от 25.08.25" at bounding box center [274, 133] width 163 height 11
click at [248, 135] on input "Обзор для ОТ,ПБ от [DATE]" at bounding box center [274, 134] width 157 height 7
click at [254, 133] on input "Обзор для ОТ,ПБ от 01.08.25" at bounding box center [274, 134] width 157 height 7
type input "Обзор для ОТ,ПБ от 01.09.25"
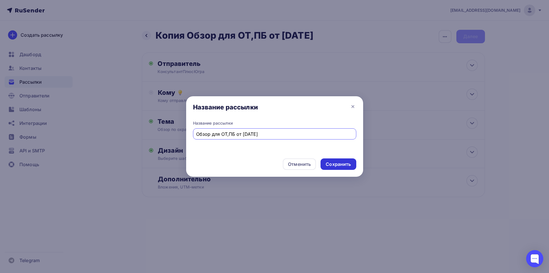
click at [335, 165] on div "Сохранить" at bounding box center [338, 164] width 25 height 7
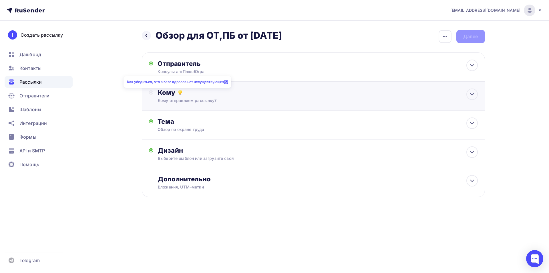
click at [175, 92] on div "Кому" at bounding box center [318, 92] width 320 height 8
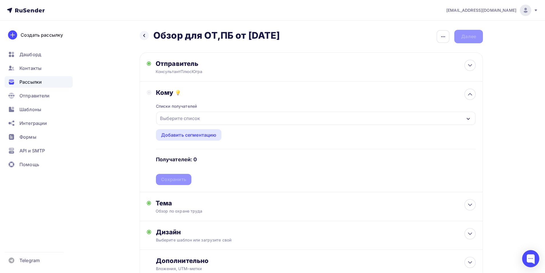
click at [469, 116] on icon "button" at bounding box center [468, 118] width 5 height 5
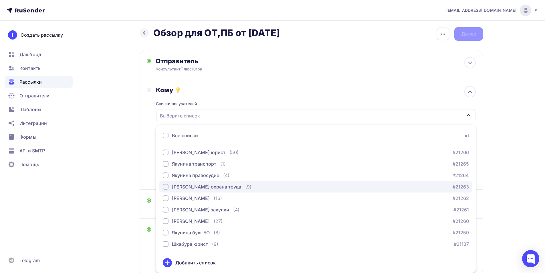
click at [166, 187] on div "button" at bounding box center [166, 187] width 6 height 6
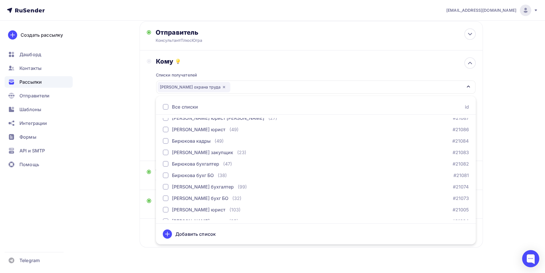
scroll to position [224, 0]
click at [148, 150] on div "Кому Списки получателей Якунина охрана труда Все списки id Якунина юрист (50) #…" at bounding box center [311, 105] width 329 height 96
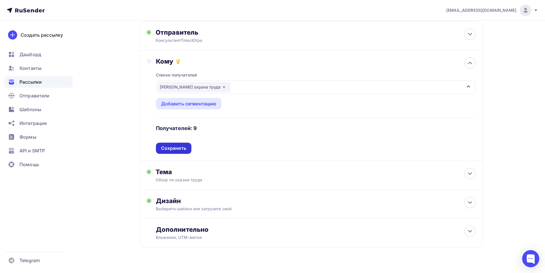
click at [168, 145] on div "Сохранить" at bounding box center [173, 148] width 25 height 7
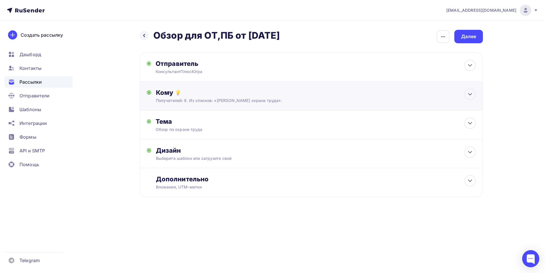
scroll to position [0, 0]
click at [168, 147] on div "Дизайн" at bounding box center [318, 150] width 320 height 8
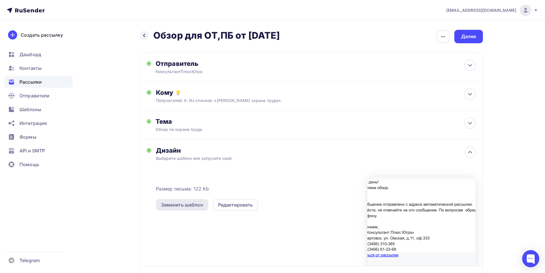
click at [199, 203] on div "Заменить шаблон" at bounding box center [182, 204] width 42 height 7
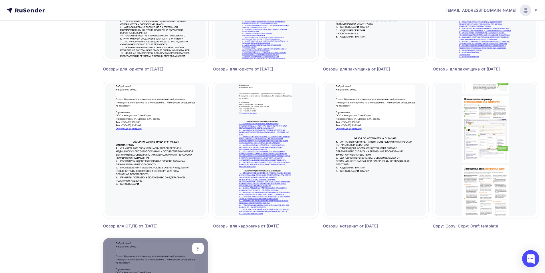
scroll to position [315, 0]
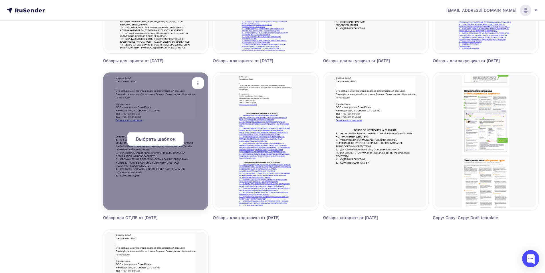
click at [153, 139] on span "Выбрать шаблон" at bounding box center [156, 138] width 40 height 7
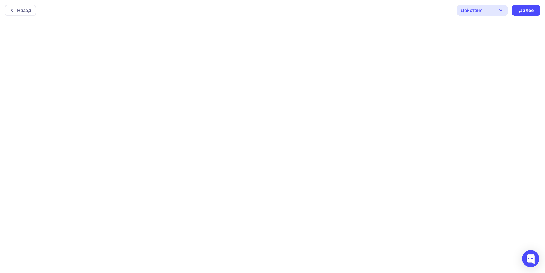
scroll to position [1, 0]
click at [531, 7] on div "Далее" at bounding box center [526, 9] width 15 height 7
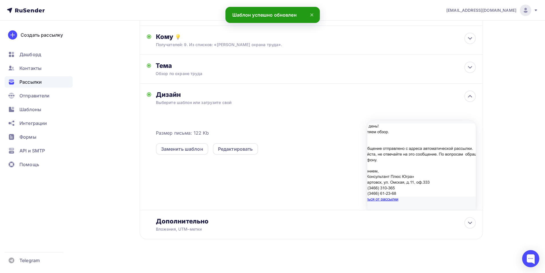
scroll to position [59, 0]
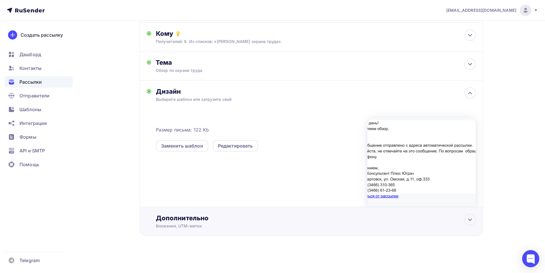
click at [194, 218] on div "Дополнительно" at bounding box center [316, 218] width 320 height 8
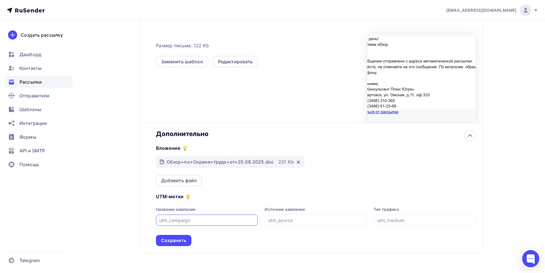
scroll to position [145, 0]
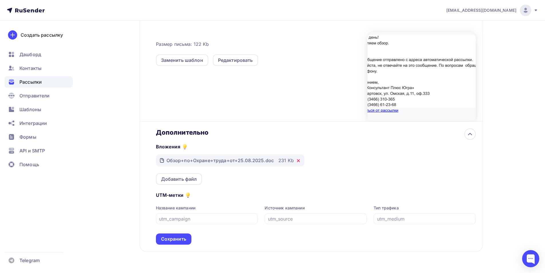
click at [297, 161] on icon at bounding box center [298, 160] width 5 height 5
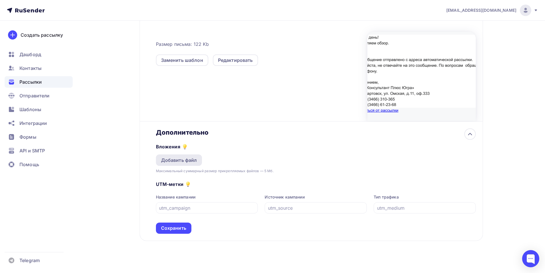
click at [186, 161] on div "Добавить файл" at bounding box center [179, 160] width 36 height 7
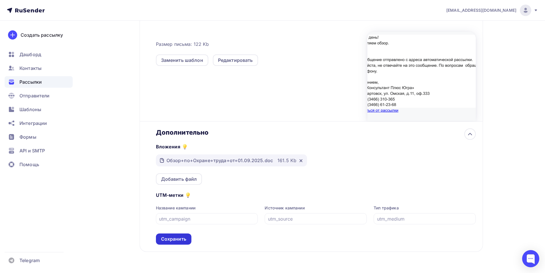
click at [181, 240] on div "Сохранить" at bounding box center [173, 239] width 25 height 7
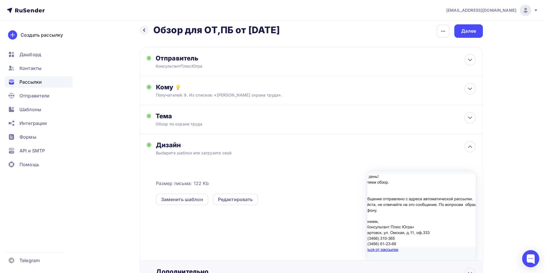
scroll to position [0, 0]
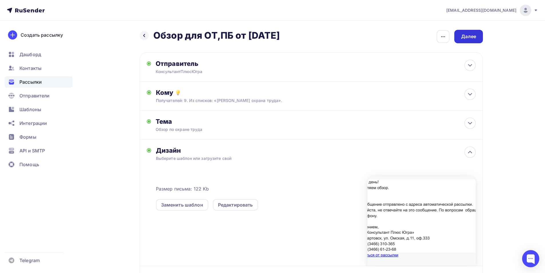
click at [468, 40] on div "Далее" at bounding box center [468, 36] width 29 height 13
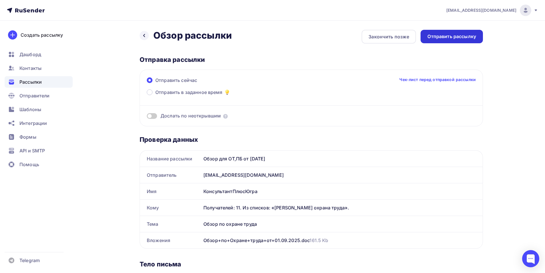
click at [454, 40] on div "Отправить рассылку" at bounding box center [452, 36] width 62 height 13
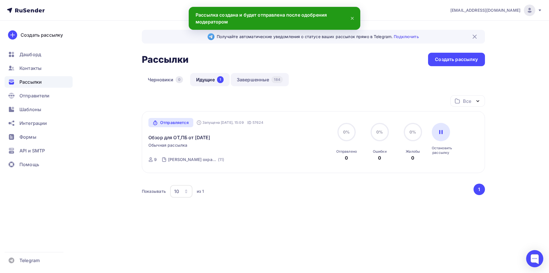
click at [262, 80] on link "Завершенные 184" at bounding box center [260, 79] width 58 height 13
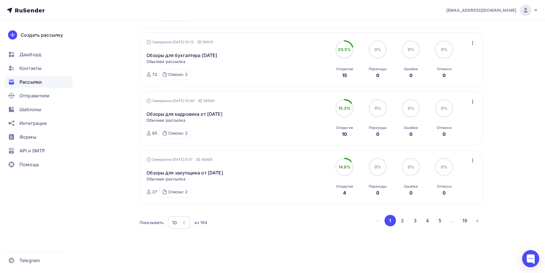
scroll to position [490, 0]
click at [183, 220] on icon "button" at bounding box center [184, 222] width 5 height 5
click at [183, 194] on div "50" at bounding box center [202, 192] width 55 height 7
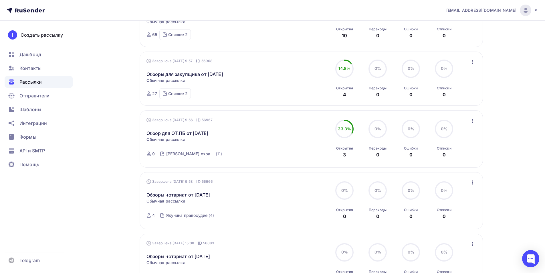
scroll to position [661, 0]
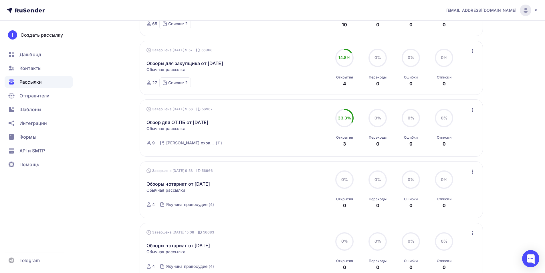
click at [475, 171] on icon "button" at bounding box center [472, 171] width 7 height 7
click at [451, 208] on div "Копировать в новую" at bounding box center [446, 209] width 59 height 7
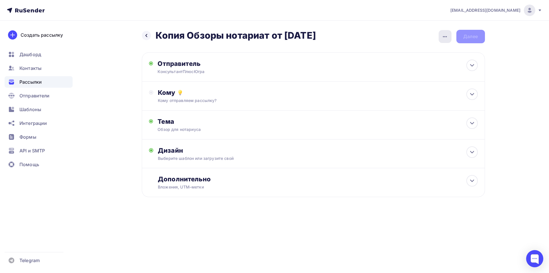
click at [446, 38] on icon "button" at bounding box center [445, 36] width 7 height 7
click at [420, 65] on div "Переименовать рассылку" at bounding box center [415, 65] width 71 height 7
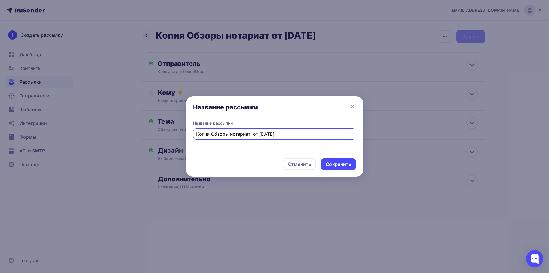
drag, startPoint x: 211, startPoint y: 134, endPoint x: 192, endPoint y: 133, distance: 19.2
click at [192, 133] on div "Название рассылки Копия Обзоры нотариат от 28.08.25" at bounding box center [274, 136] width 177 height 33
click at [249, 134] on input "Обзоры нотариат от [DATE]" at bounding box center [274, 134] width 157 height 7
click at [255, 134] on input "Обзоры нотариат от 01.08.25" at bounding box center [274, 134] width 157 height 7
type input "Обзоры нотариат от 01.09.25"
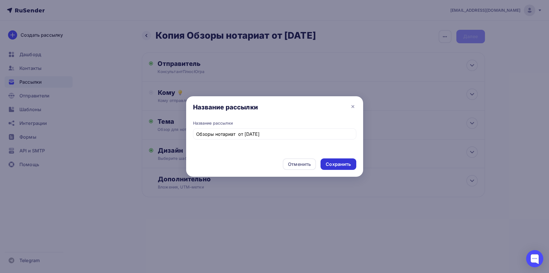
click at [335, 165] on div "Сохранить" at bounding box center [338, 164] width 25 height 7
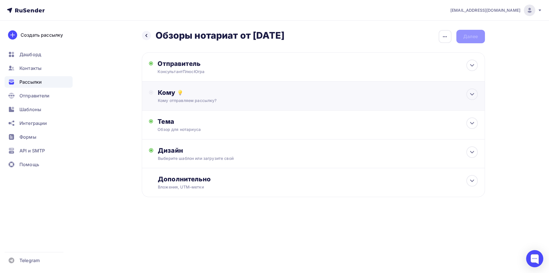
click at [168, 92] on div "Кому" at bounding box center [318, 92] width 320 height 8
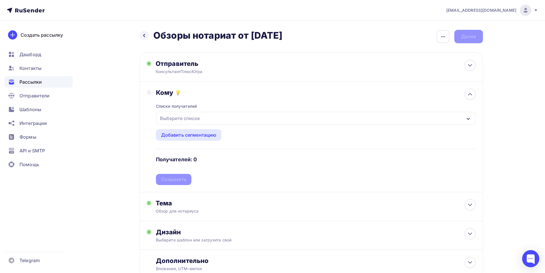
click at [469, 118] on icon "button" at bounding box center [468, 118] width 5 height 5
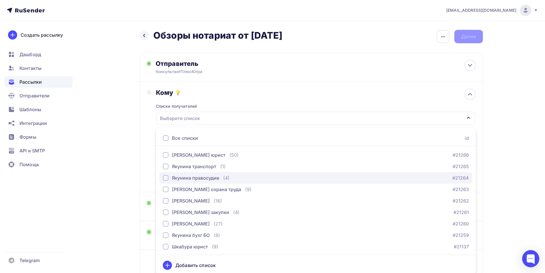
click at [168, 178] on div "button" at bounding box center [166, 178] width 6 height 6
click at [148, 177] on div "Кому Списки получателей Якунина правосудие Все списки id Якунина юрист (50) #21…" at bounding box center [311, 136] width 329 height 96
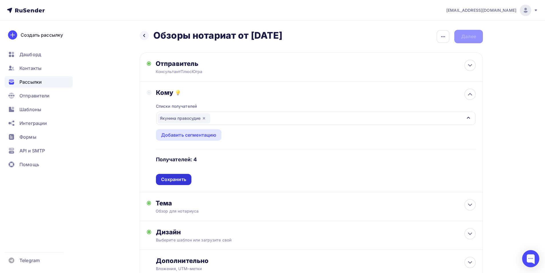
click at [166, 179] on div "Сохранить" at bounding box center [173, 179] width 25 height 7
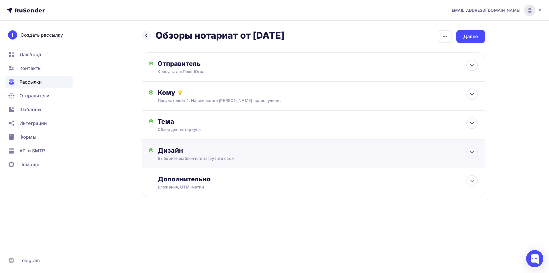
click at [179, 149] on div "Дизайн" at bounding box center [318, 150] width 320 height 8
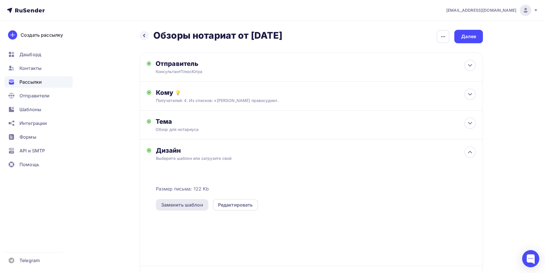
click at [200, 205] on div "Заменить шаблон" at bounding box center [182, 204] width 42 height 7
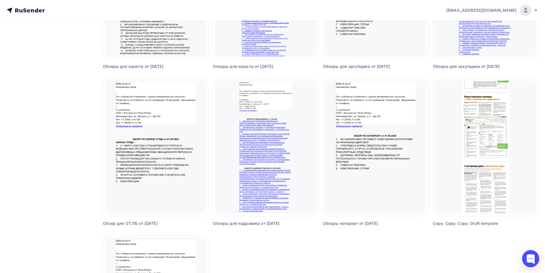
scroll to position [315, 0]
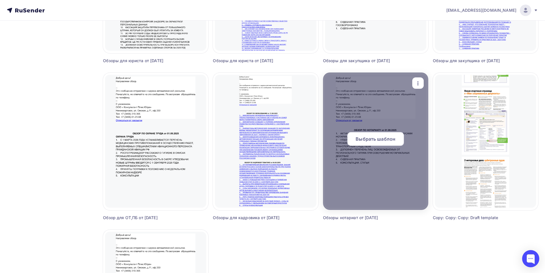
click at [373, 140] on span "Выбрать шаблон" at bounding box center [376, 138] width 40 height 7
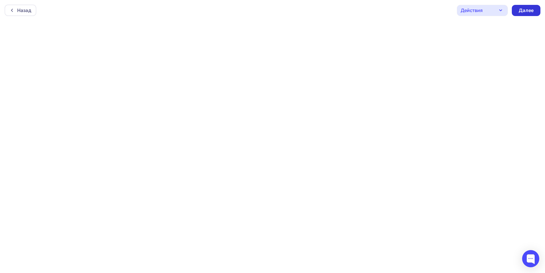
click at [527, 8] on div "Далее" at bounding box center [526, 10] width 15 height 7
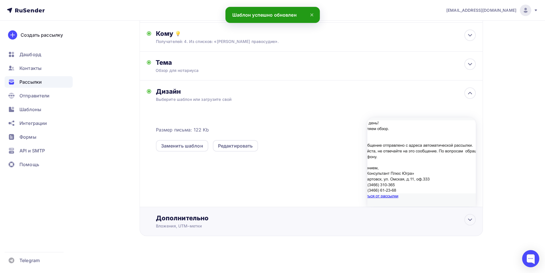
click at [178, 220] on div "Дополнительно" at bounding box center [316, 218] width 320 height 8
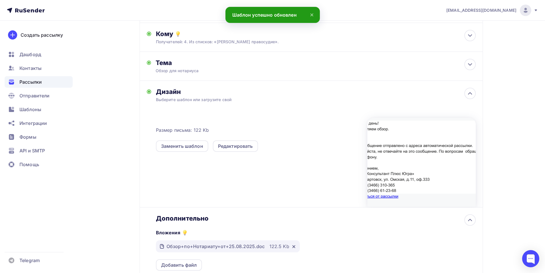
scroll to position [87, 0]
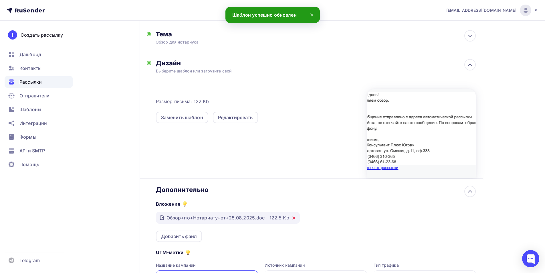
click at [293, 218] on icon at bounding box center [294, 218] width 2 height 2
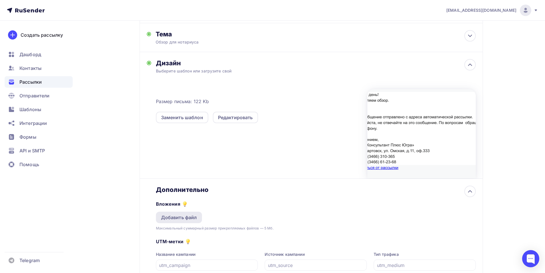
click at [180, 219] on div "Добавить файл" at bounding box center [179, 217] width 36 height 7
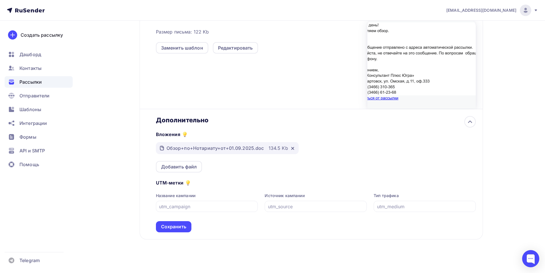
scroll to position [160, 0]
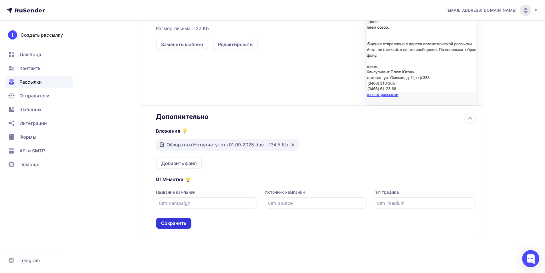
click at [170, 224] on div "Сохранить" at bounding box center [173, 223] width 25 height 7
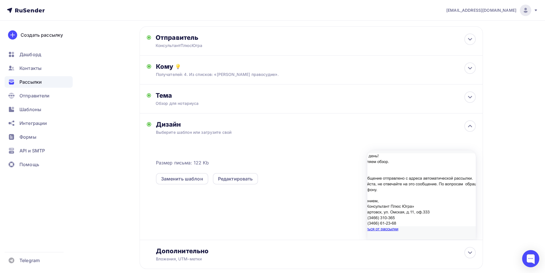
scroll to position [0, 0]
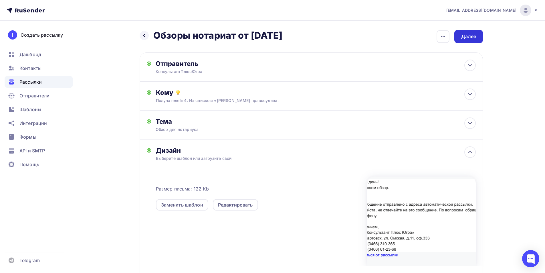
click at [469, 36] on div "Далее" at bounding box center [468, 36] width 15 height 7
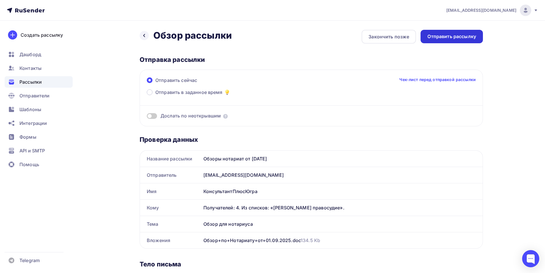
click at [444, 34] on div "Отправить рассылку" at bounding box center [452, 36] width 49 height 7
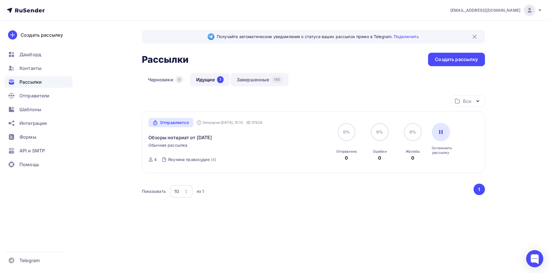
click at [250, 81] on link "Завершенные 185" at bounding box center [260, 79] width 58 height 13
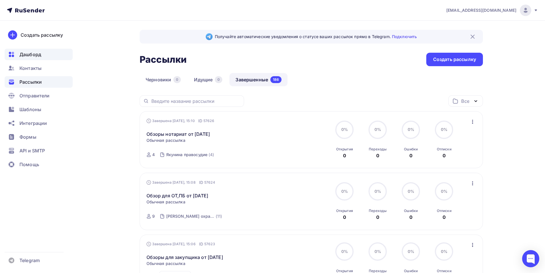
click at [35, 56] on span "Дашборд" at bounding box center [30, 54] width 22 height 7
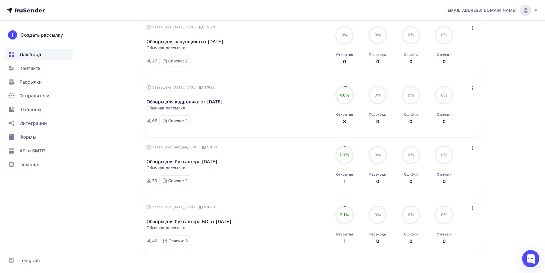
scroll to position [485, 0]
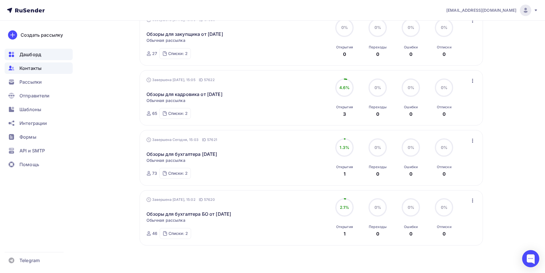
click at [39, 67] on span "Контакты" at bounding box center [30, 68] width 22 height 7
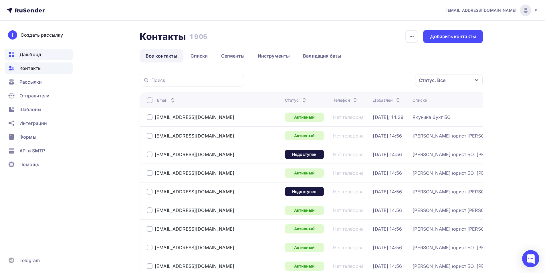
click at [38, 56] on span "Дашборд" at bounding box center [30, 54] width 22 height 7
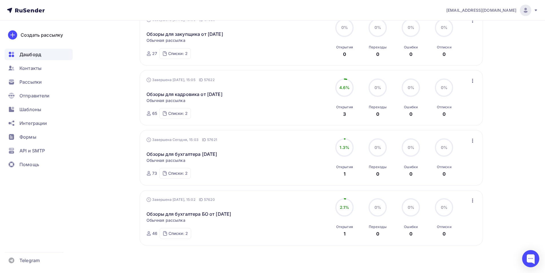
scroll to position [314, 0]
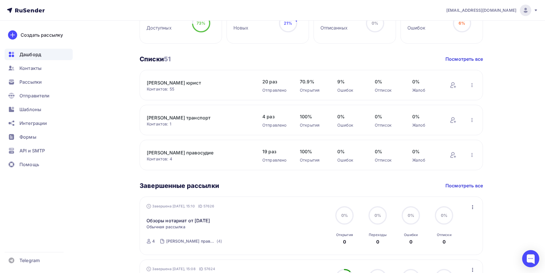
scroll to position [171, 0]
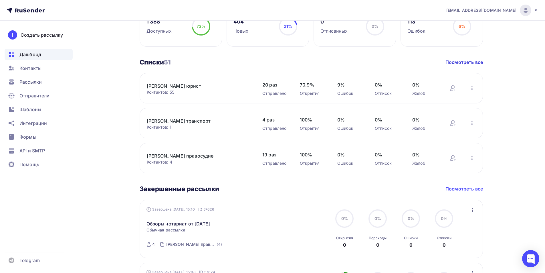
click at [470, 189] on link "Посмотреть все" at bounding box center [464, 188] width 37 height 7
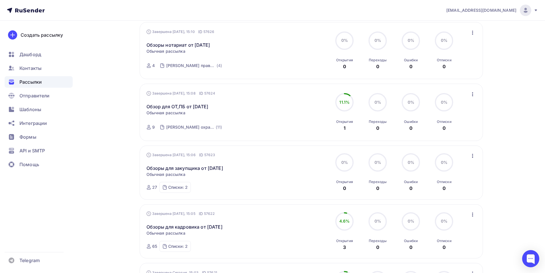
scroll to position [9, 0]
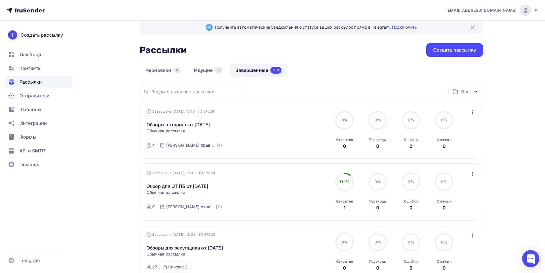
click at [478, 91] on icon "button" at bounding box center [475, 91] width 7 height 7
click at [373, 75] on div "Черновики 0 Идущие 0 Завершенные 186" at bounding box center [311, 75] width 343 height 22
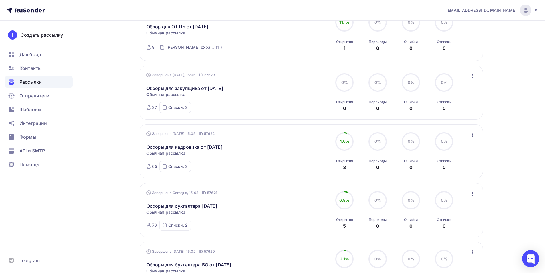
scroll to position [172, 0]
